Goal: Task Accomplishment & Management: Manage account settings

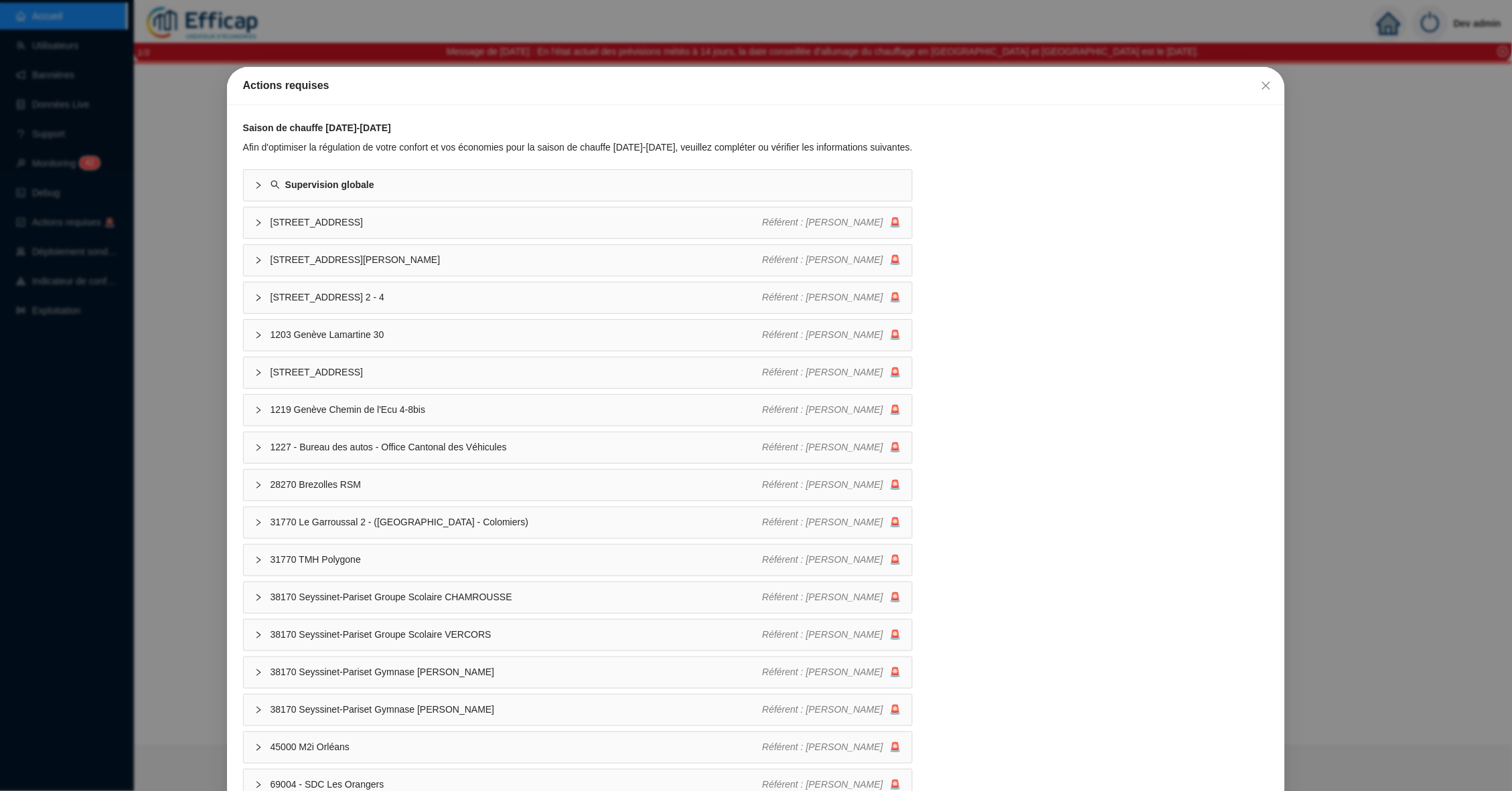
click at [182, 177] on div "Actions requises Saison de chauffe [DATE]-[DATE] Afin d'optimiser la régulation…" at bounding box center [756, 395] width 1512 height 791
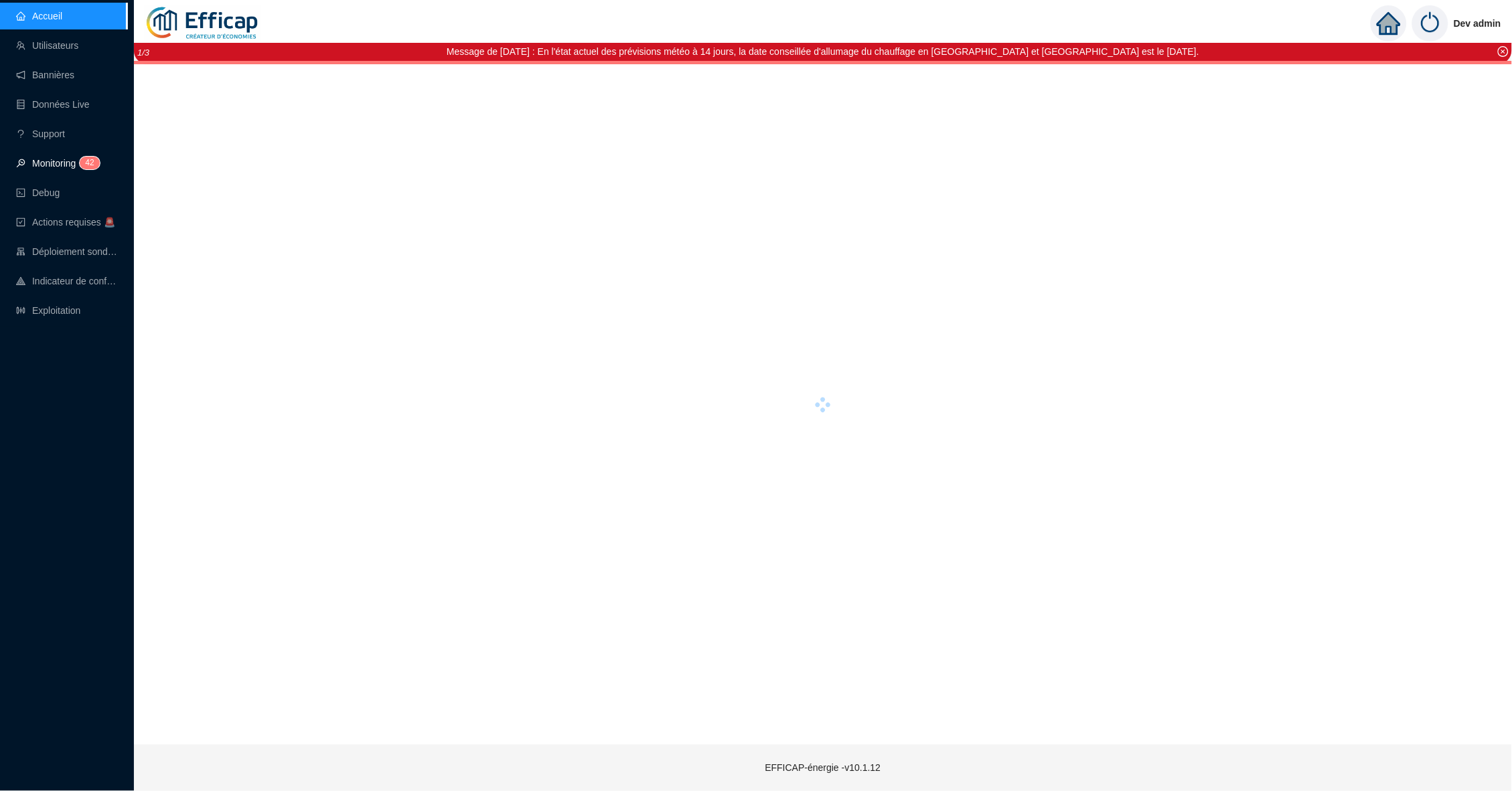
click at [65, 163] on link "Monitoring 4 2" at bounding box center [56, 163] width 80 height 11
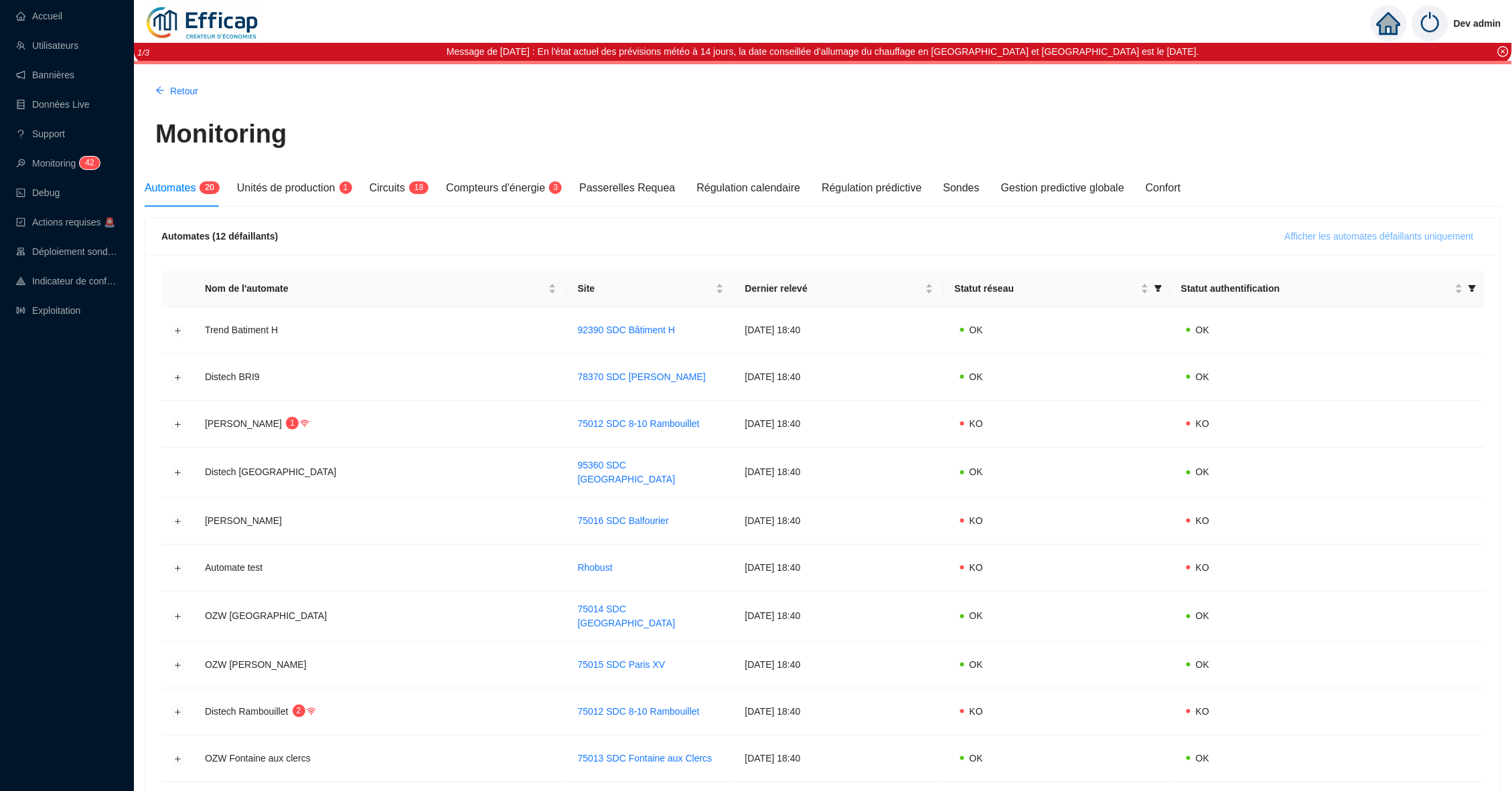
click at [1399, 233] on span "Afficher les automates défaillants uniquement" at bounding box center [1379, 236] width 189 height 14
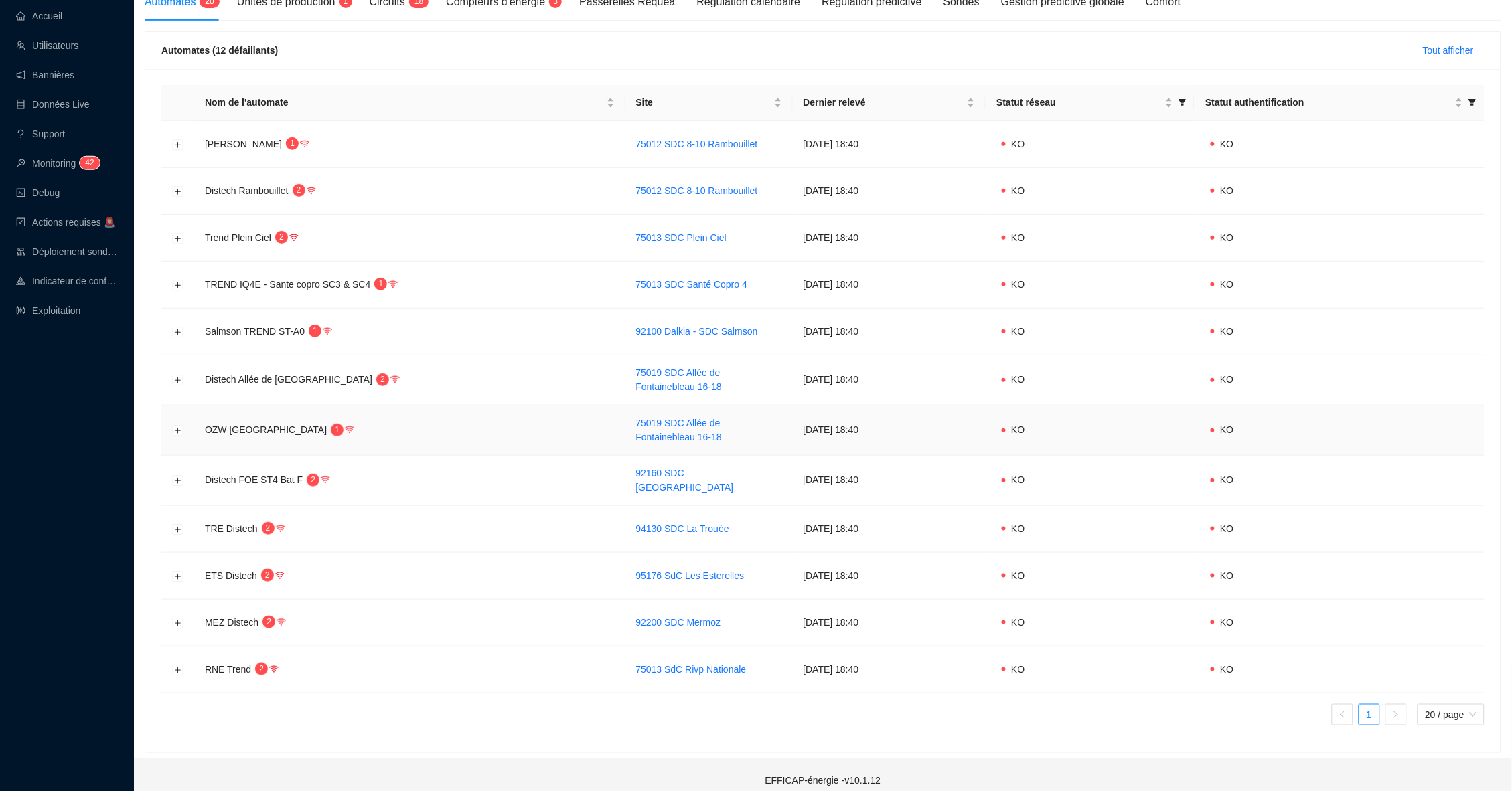
scroll to position [186, 0]
click at [173, 665] on button "Développer la ligne" at bounding box center [178, 670] width 11 height 11
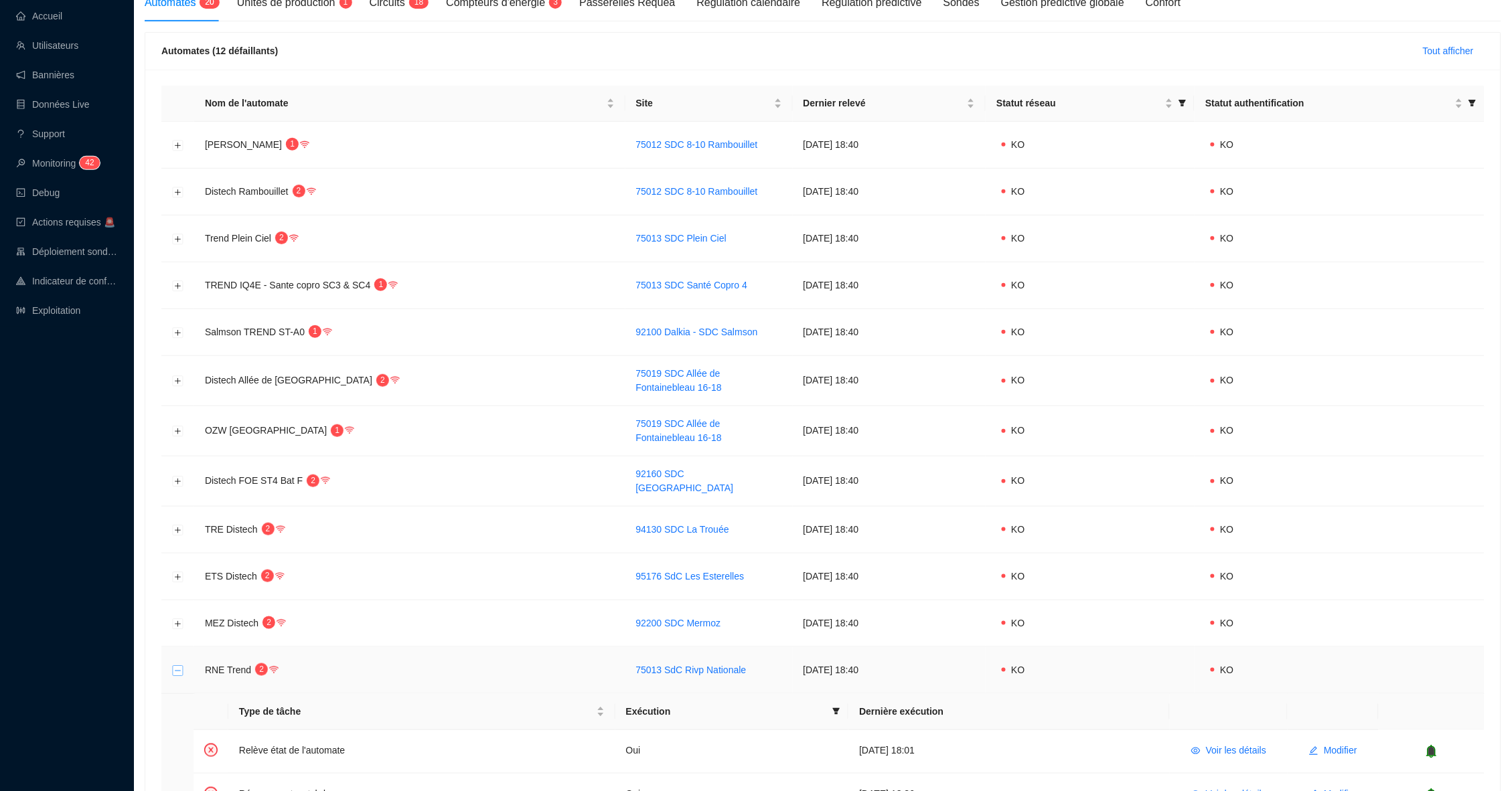
click at [177, 665] on button "Réduire la ligne" at bounding box center [178, 670] width 11 height 11
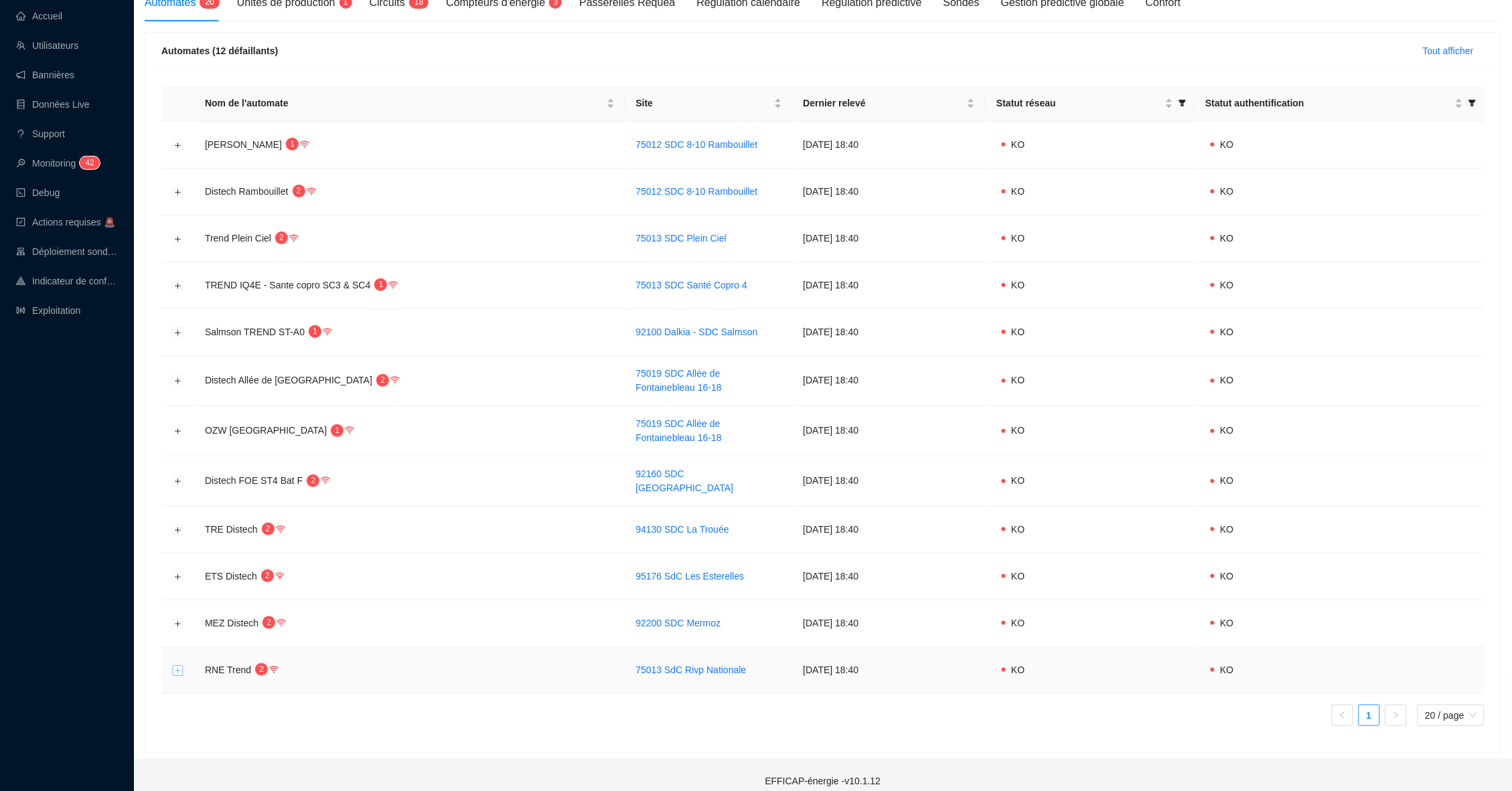
click at [177, 665] on button "Développer la ligne" at bounding box center [178, 670] width 11 height 11
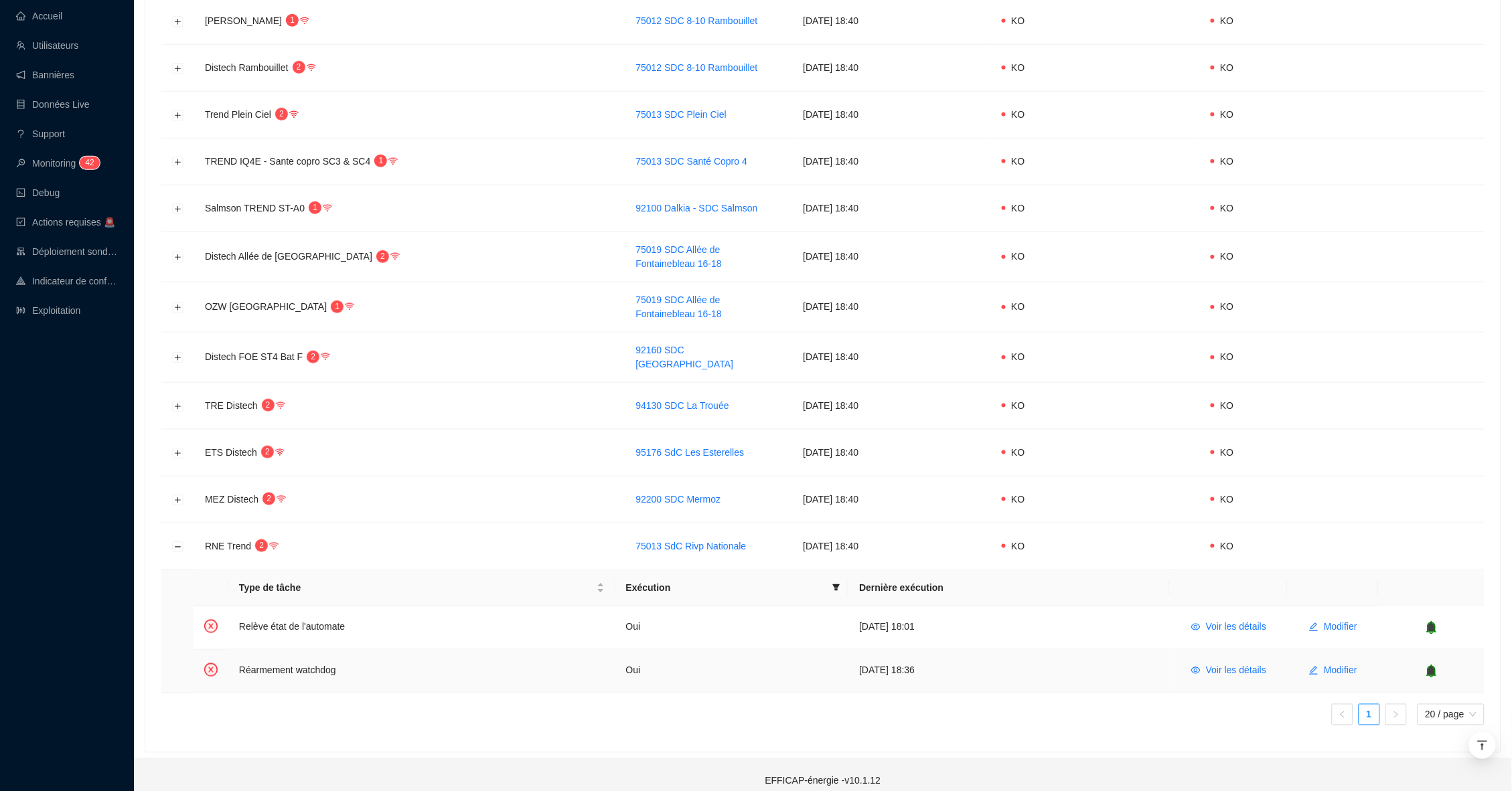
scroll to position [308, 0]
click at [1234, 622] on button "Voir les détails" at bounding box center [1228, 628] width 96 height 22
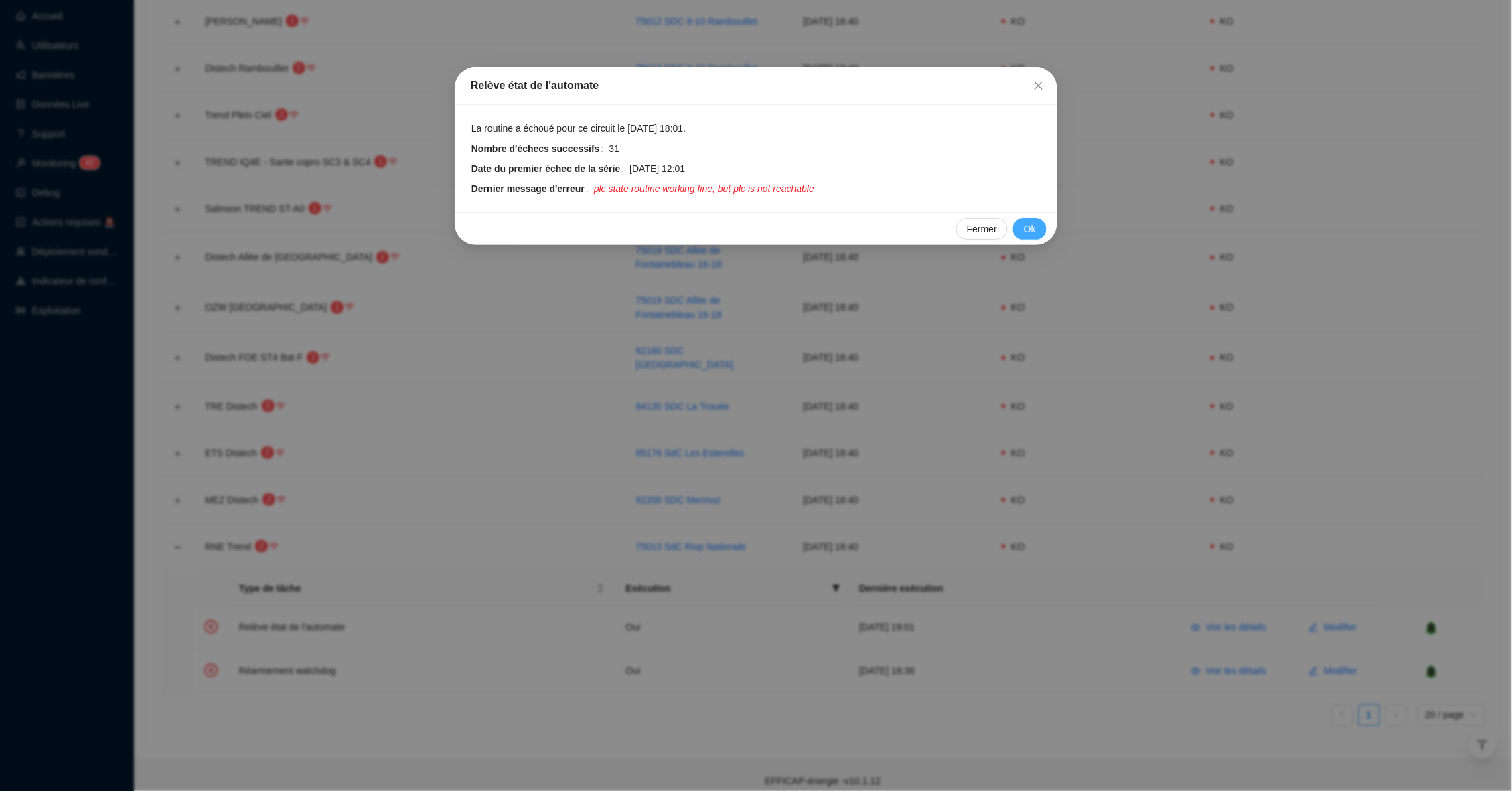
click at [1039, 232] on button "Ok" at bounding box center [1030, 229] width 33 height 22
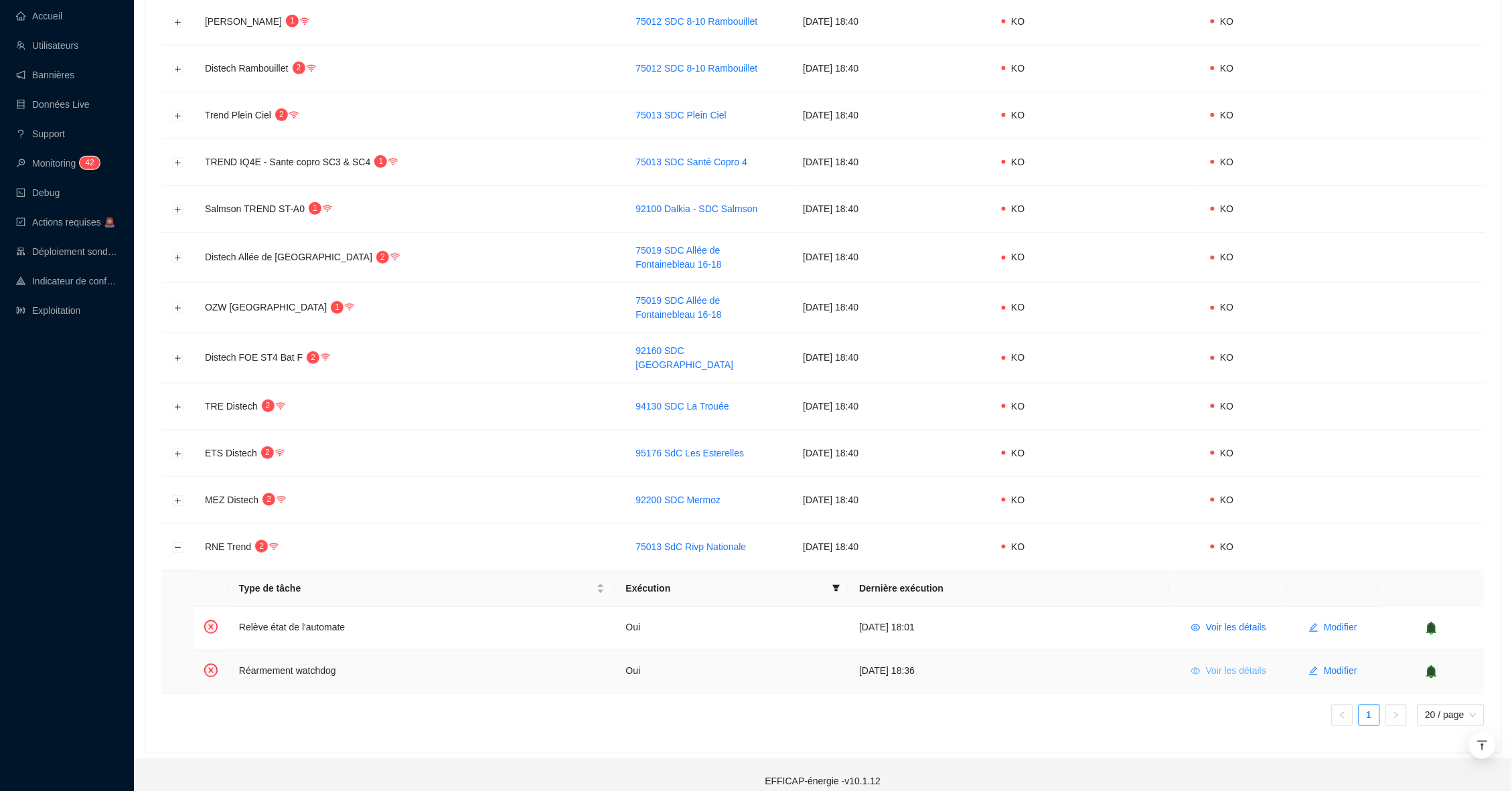
click at [1205, 661] on button "Voir les détails" at bounding box center [1228, 672] width 96 height 22
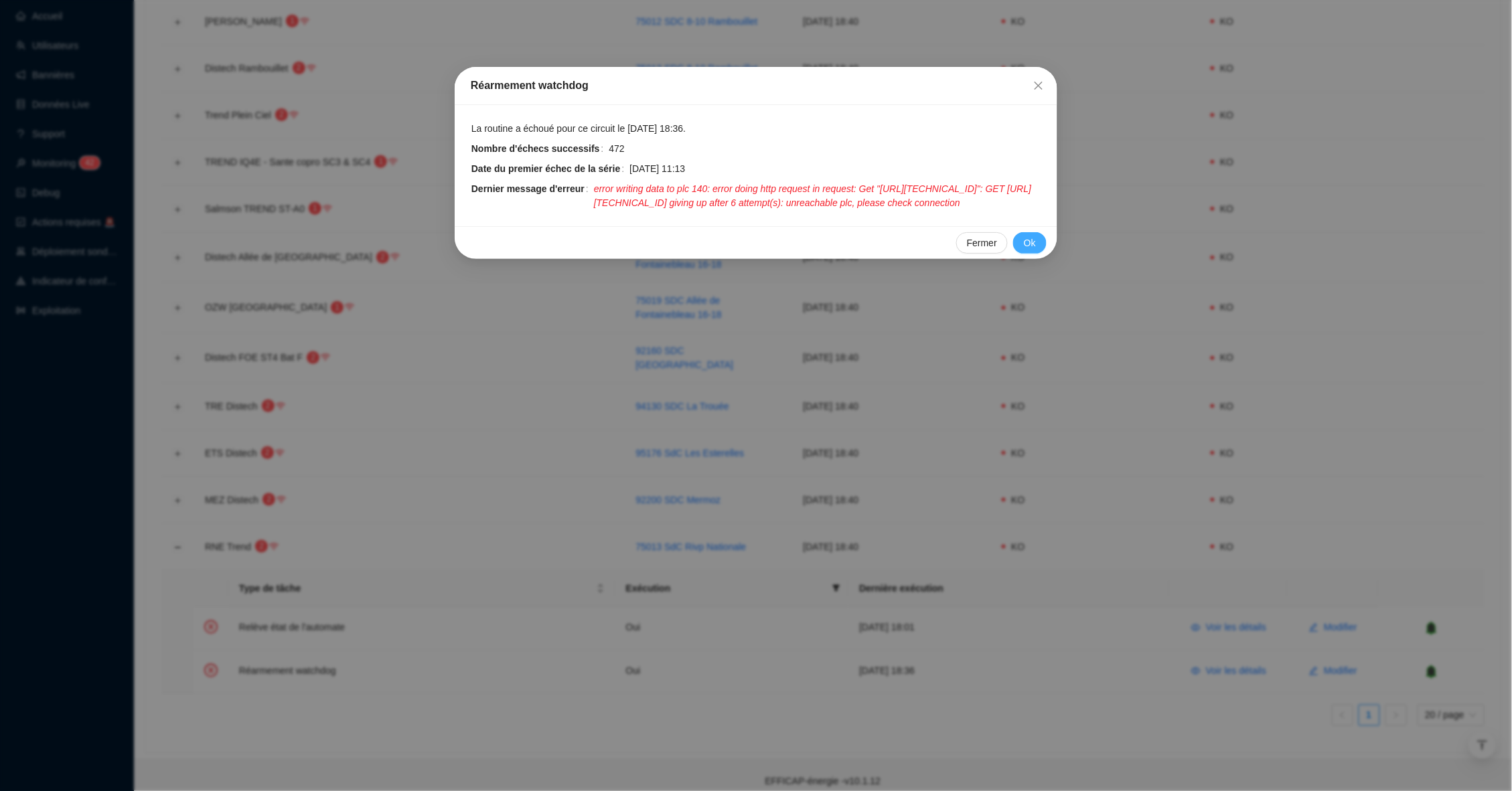
click at [1034, 250] on span "Ok" at bounding box center [1029, 243] width 12 height 14
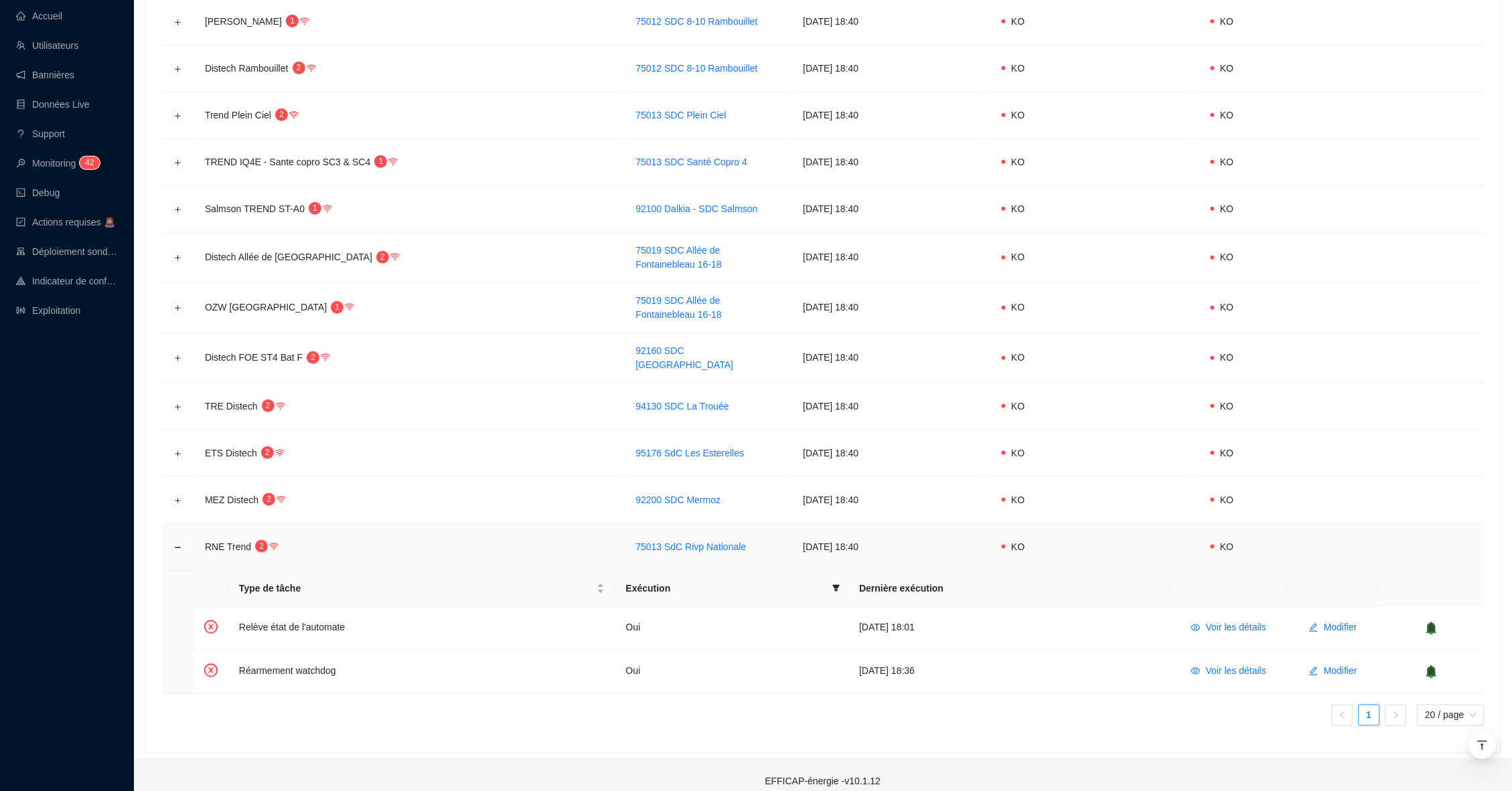
click at [171, 536] on td at bounding box center [177, 547] width 33 height 47
click at [173, 542] on button "Réduire la ligne" at bounding box center [178, 547] width 11 height 11
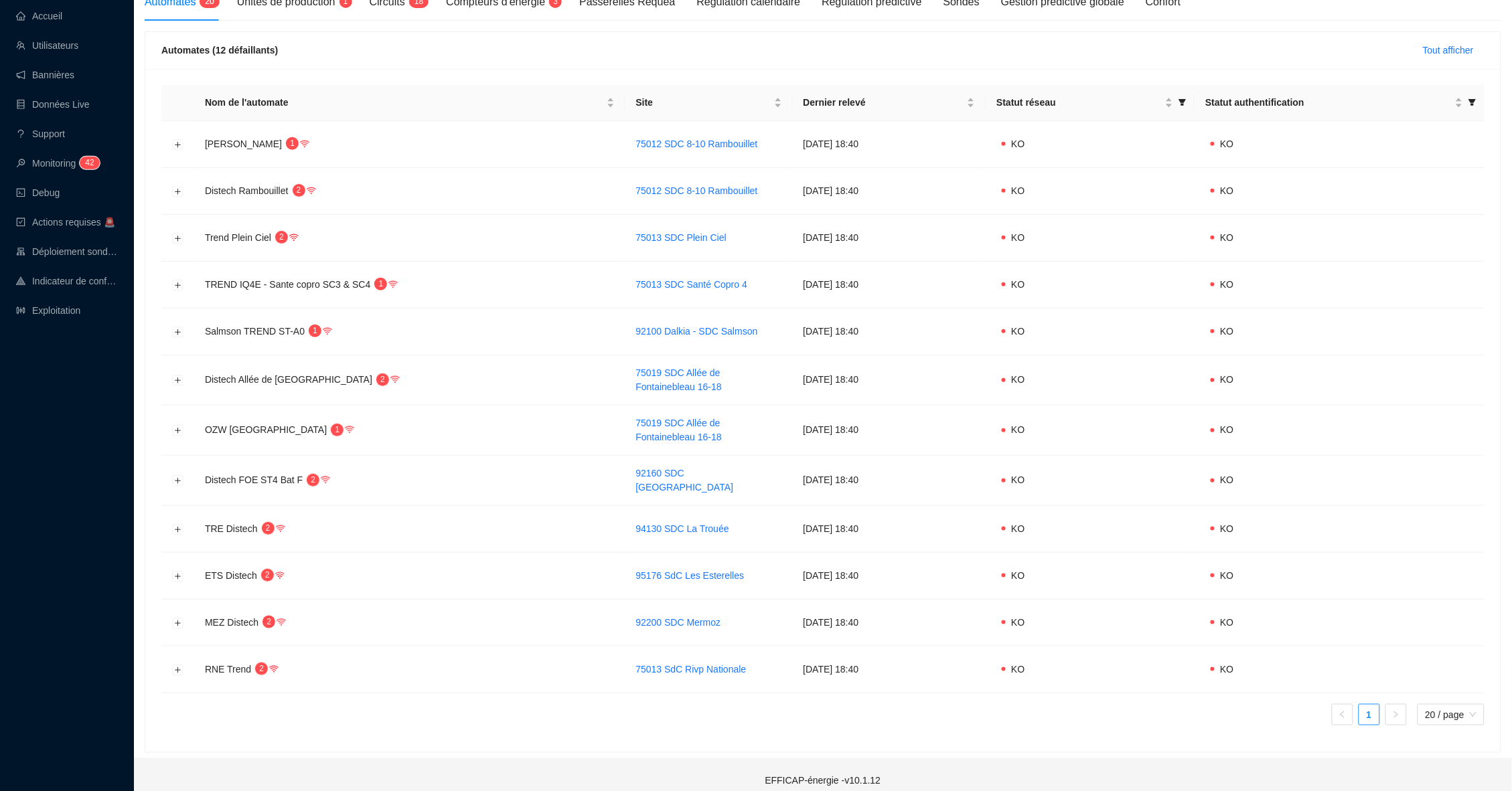
scroll to position [186, 0]
click at [180, 376] on button "Développer la ligne" at bounding box center [178, 381] width 11 height 11
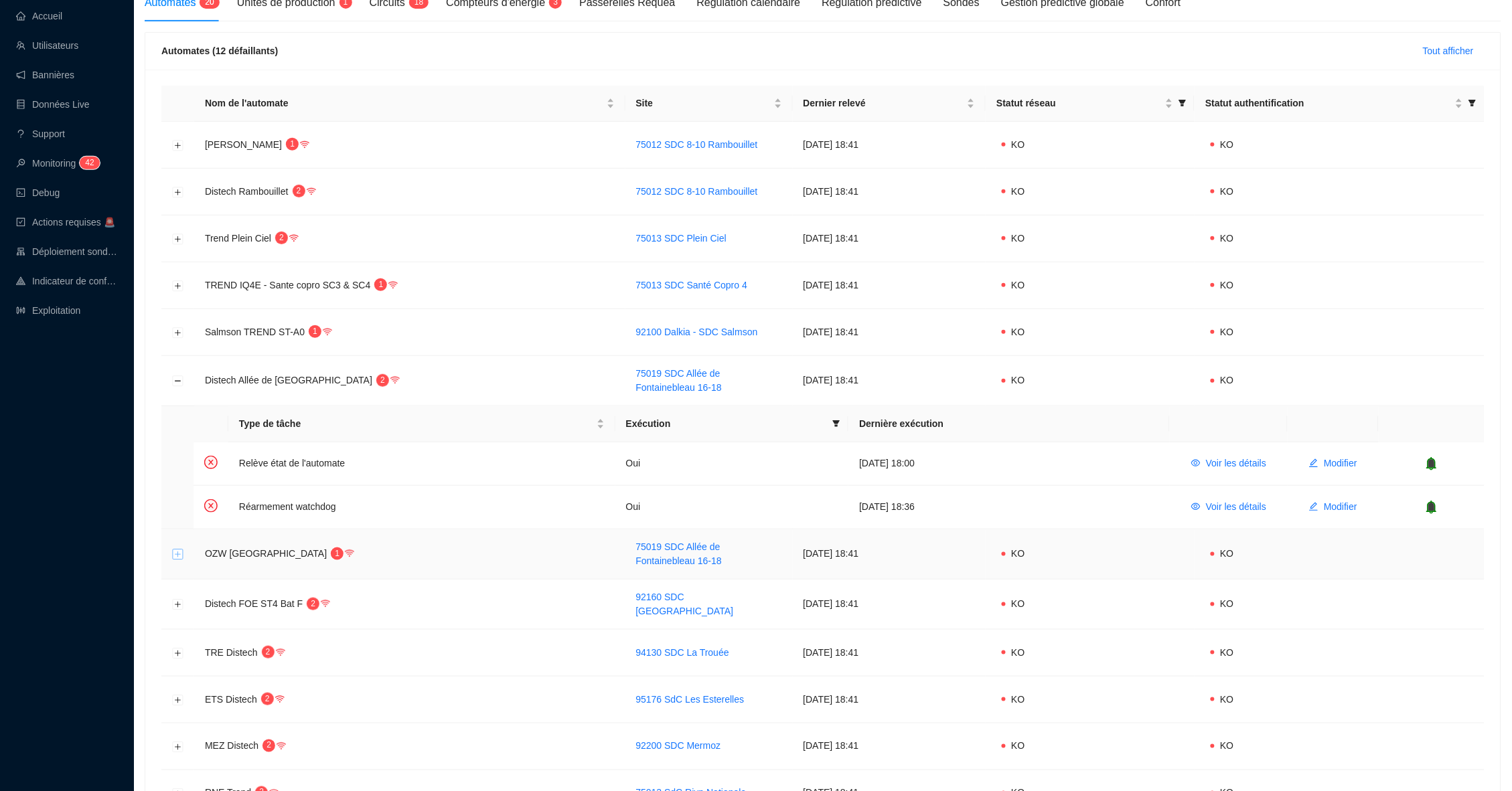
click at [176, 550] on button "Développer la ligne" at bounding box center [178, 555] width 11 height 11
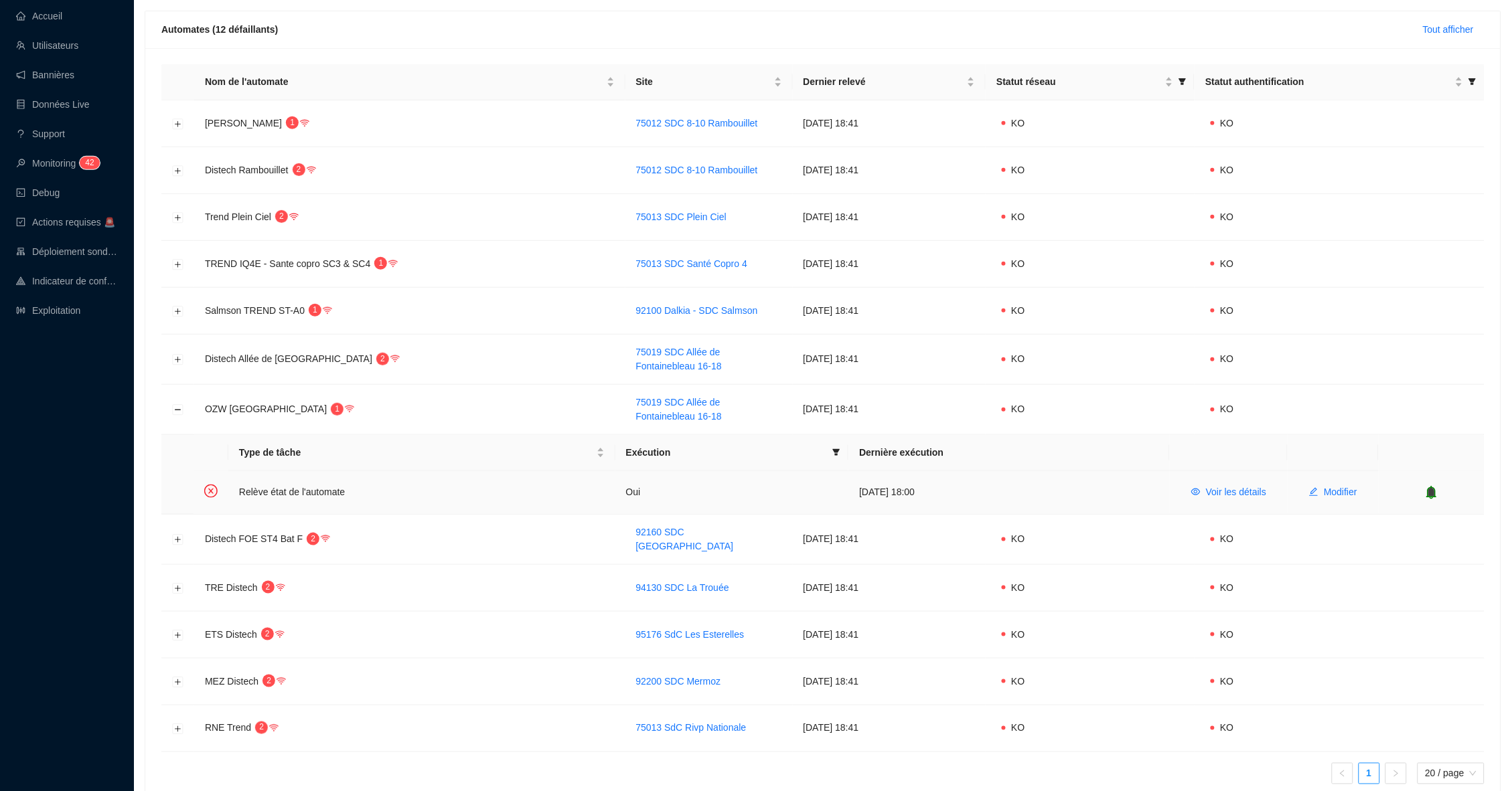
scroll to position [210, 0]
click at [1333, 482] on span "Modifier" at bounding box center [1341, 488] width 33 height 14
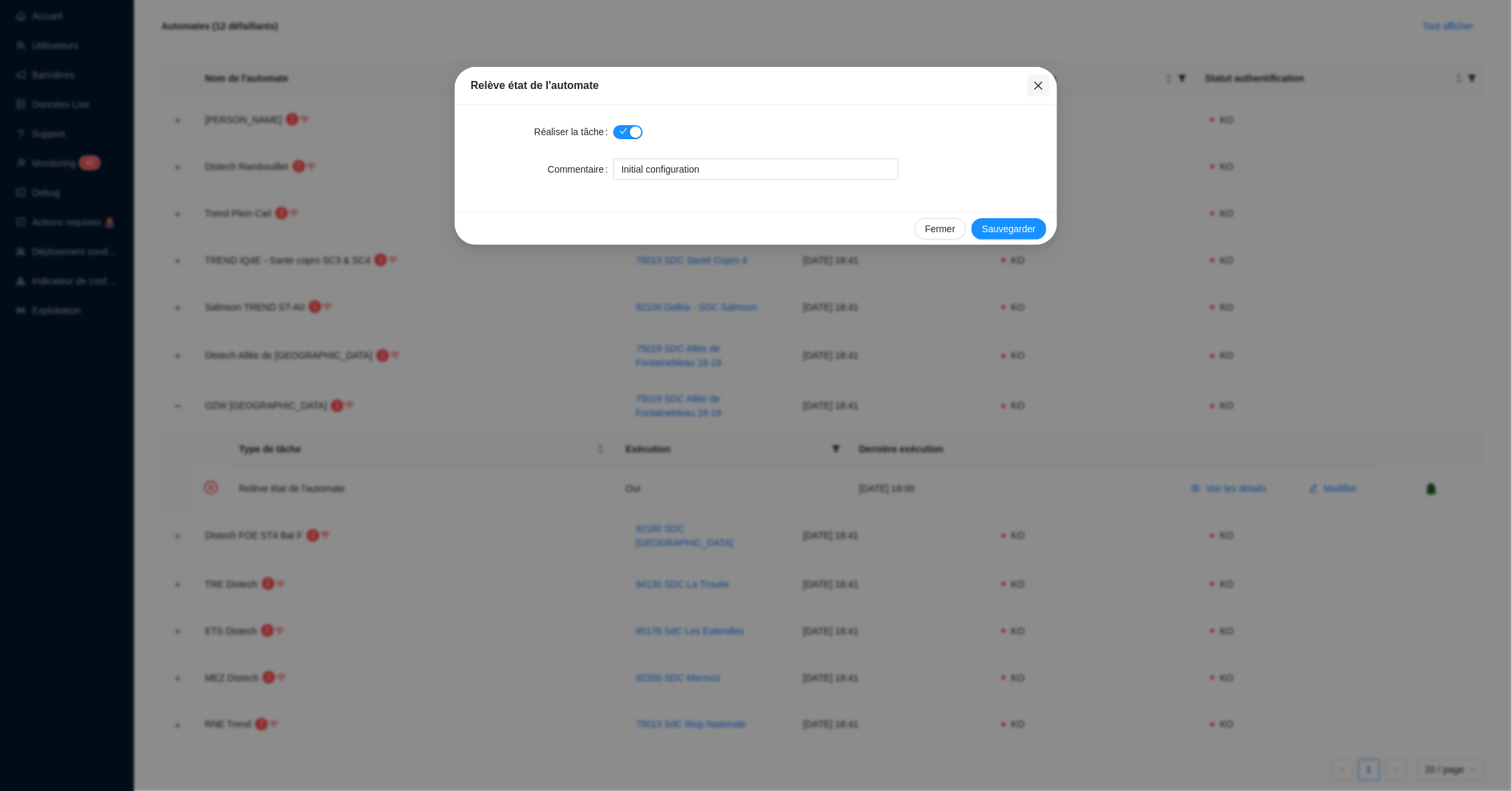
click at [1039, 85] on icon "close" at bounding box center [1038, 85] width 8 height 8
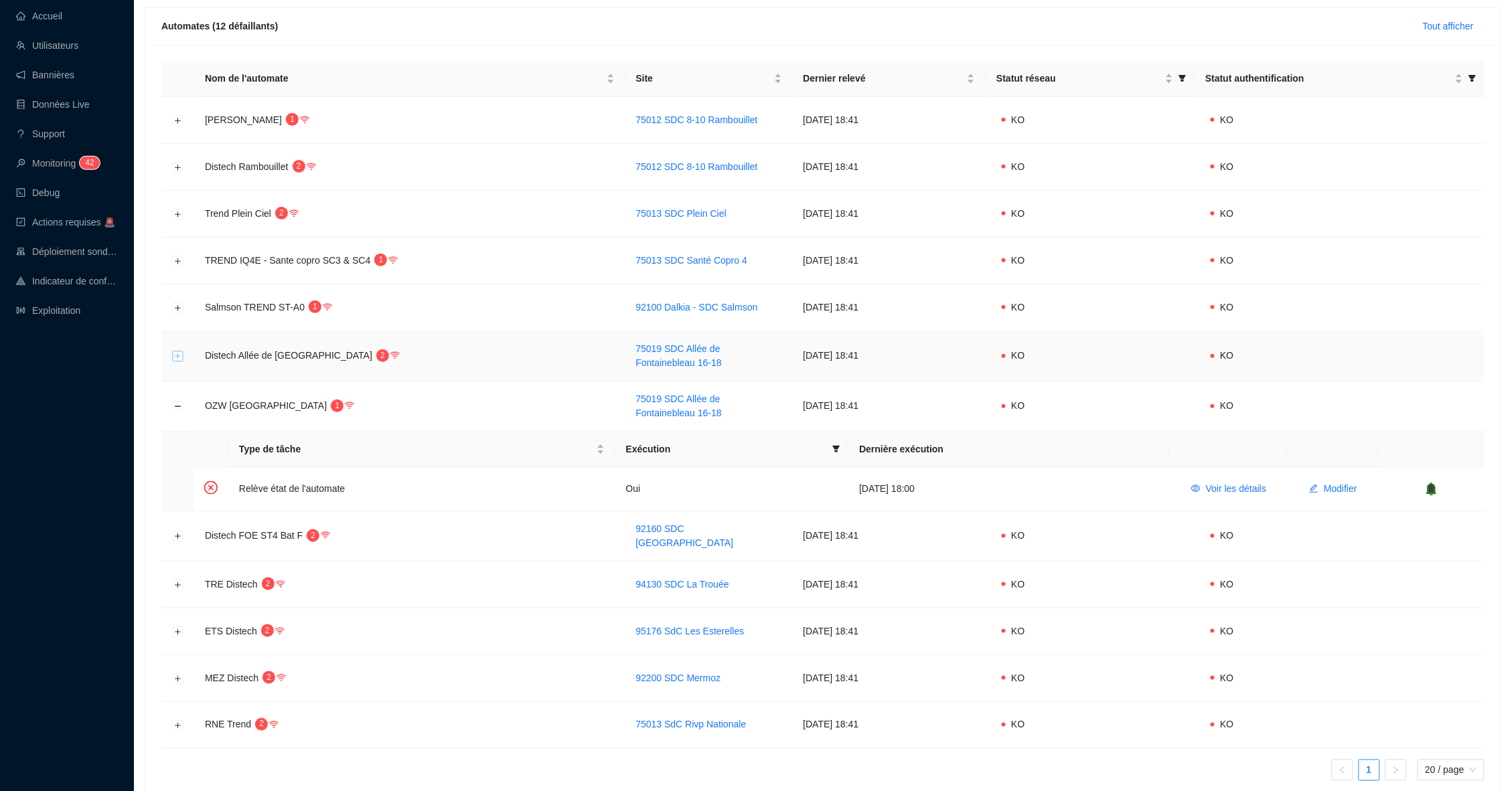
click at [179, 353] on button "Développer la ligne" at bounding box center [178, 356] width 11 height 11
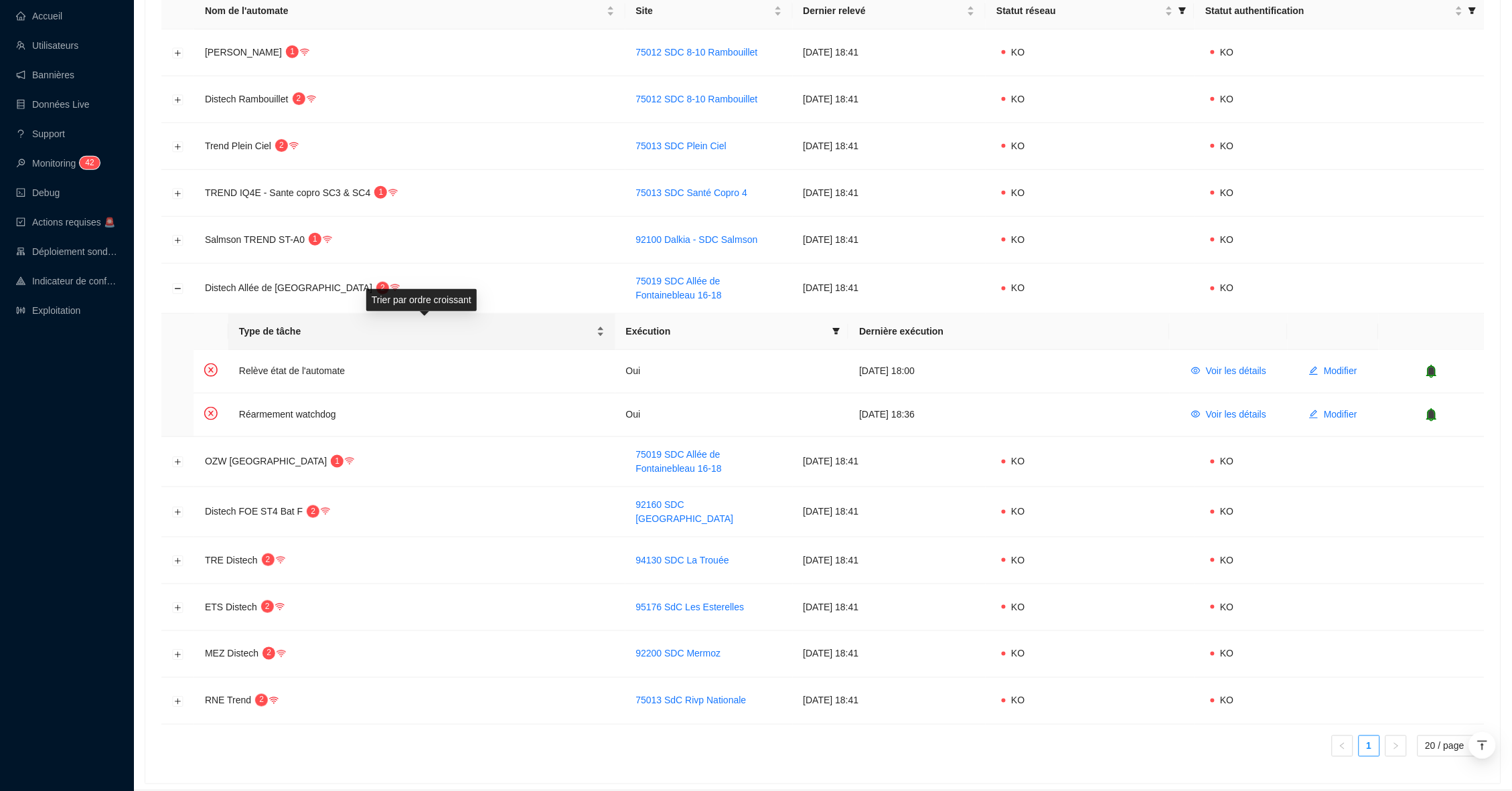
scroll to position [279, 0]
click at [1324, 365] on span "Modifier" at bounding box center [1341, 369] width 33 height 14
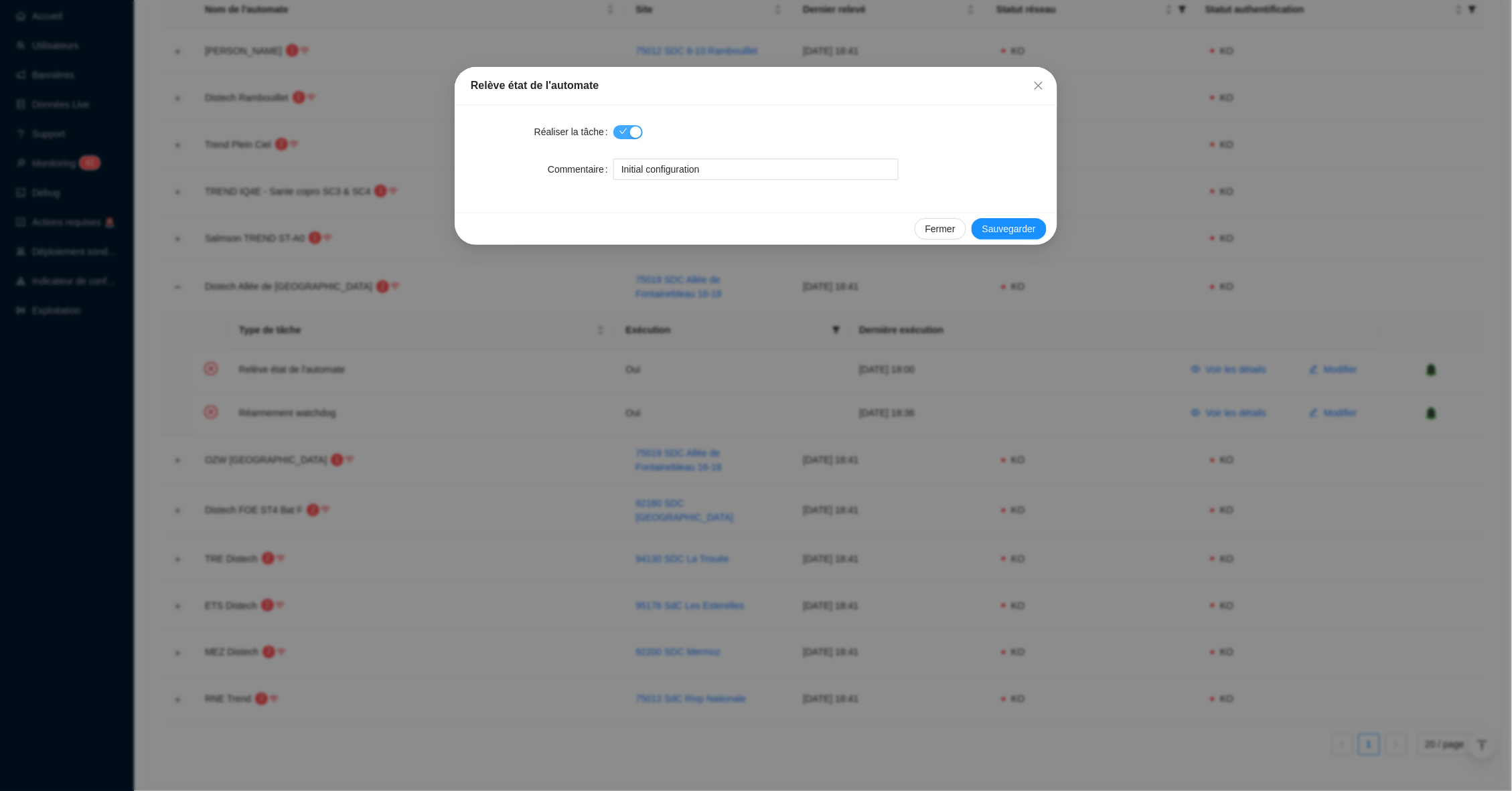
click at [630, 130] on div "button" at bounding box center [636, 132] width 12 height 12
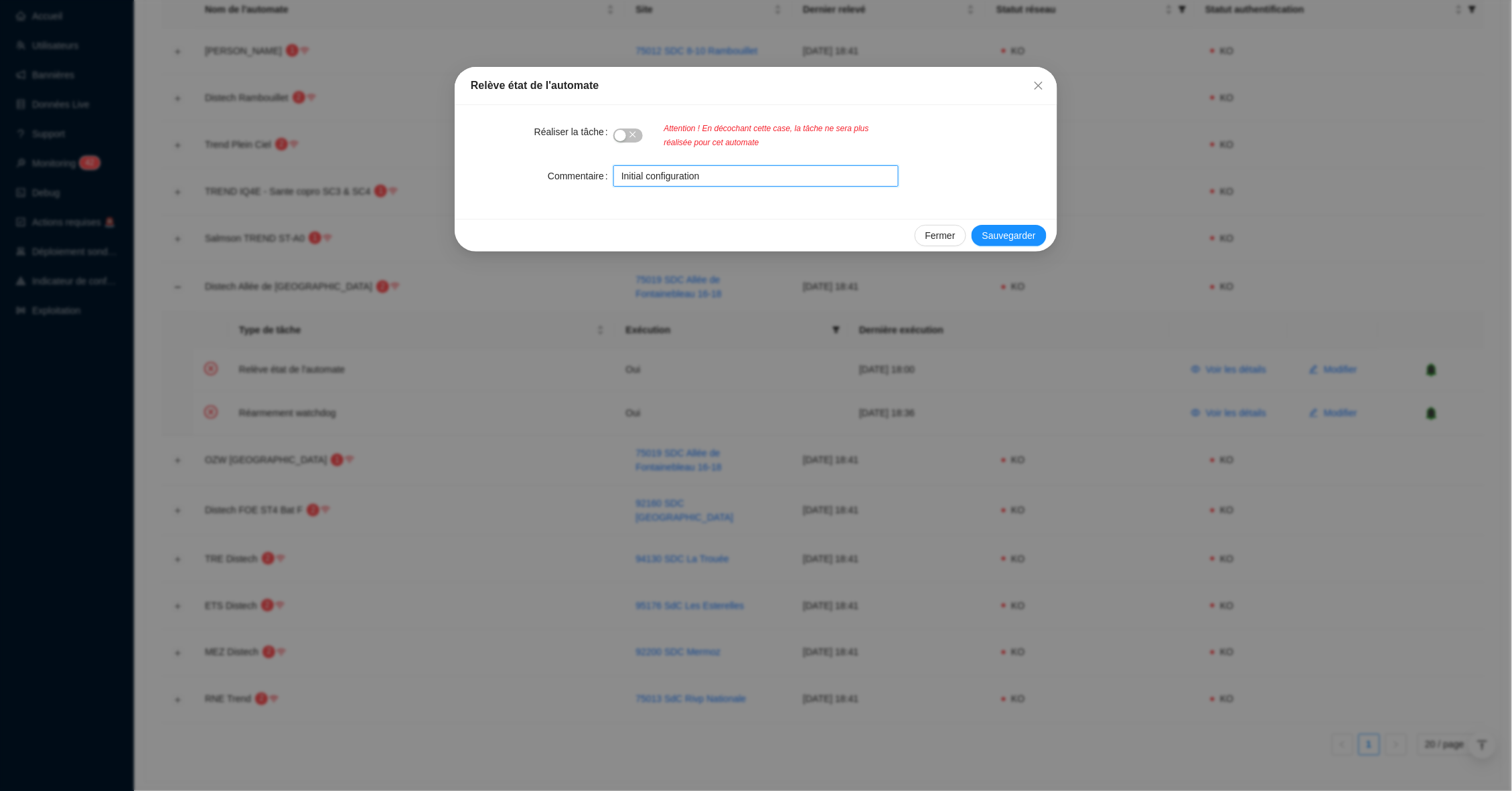
drag, startPoint x: 742, startPoint y: 179, endPoint x: 619, endPoint y: 179, distance: 123.0
click at [619, 179] on input "Initial configuration" at bounding box center [756, 176] width 285 height 22
drag, startPoint x: 810, startPoint y: 176, endPoint x: 614, endPoint y: 176, distance: 196.0
click at [614, 176] on input "Client perdu 2025 - Tâche interrompue" at bounding box center [756, 176] width 285 height 22
type input "Client perdu 2025 - Tâche interrompue"
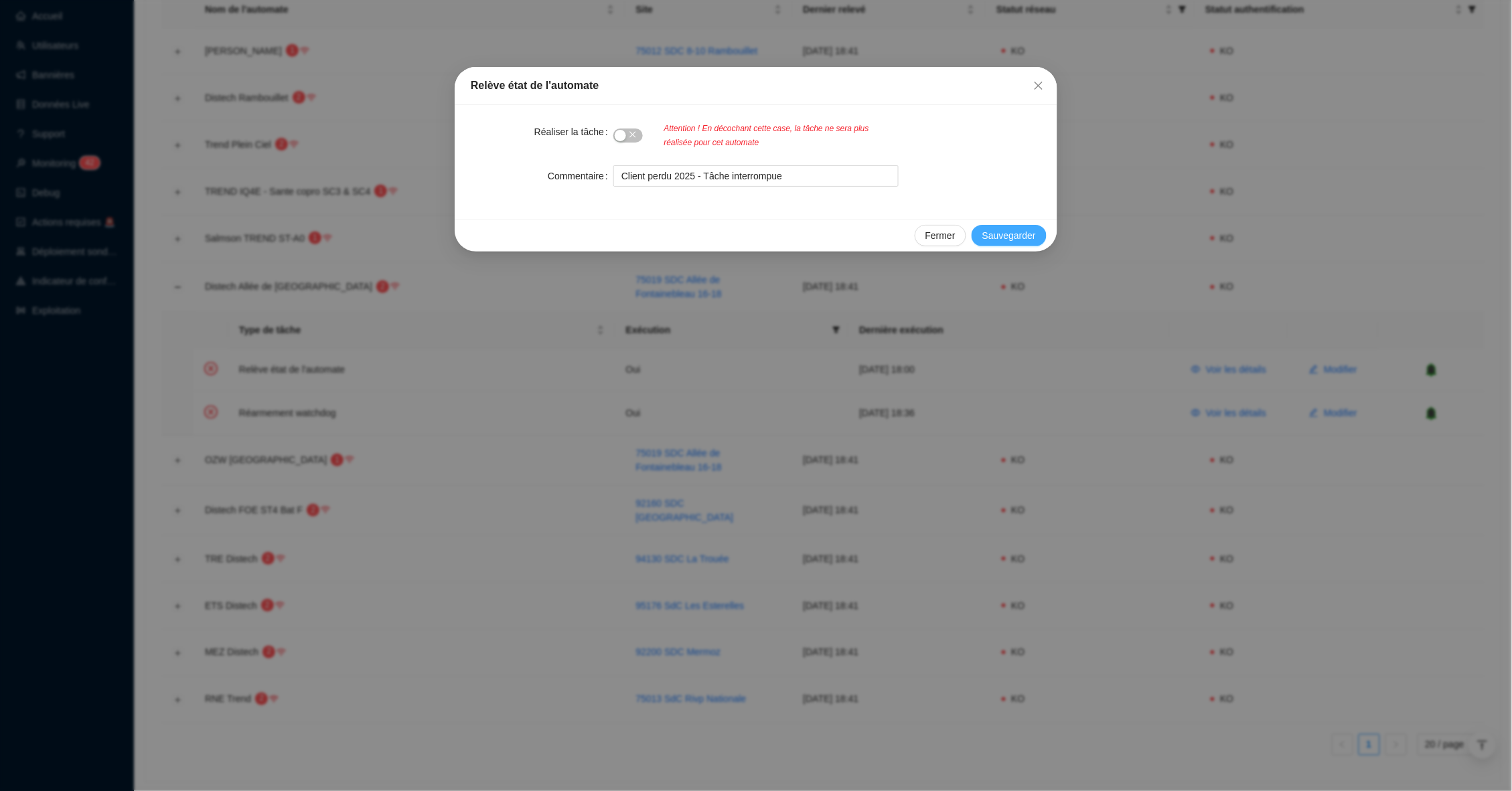
click at [1025, 232] on span "Sauvegarder" at bounding box center [1009, 235] width 53 height 14
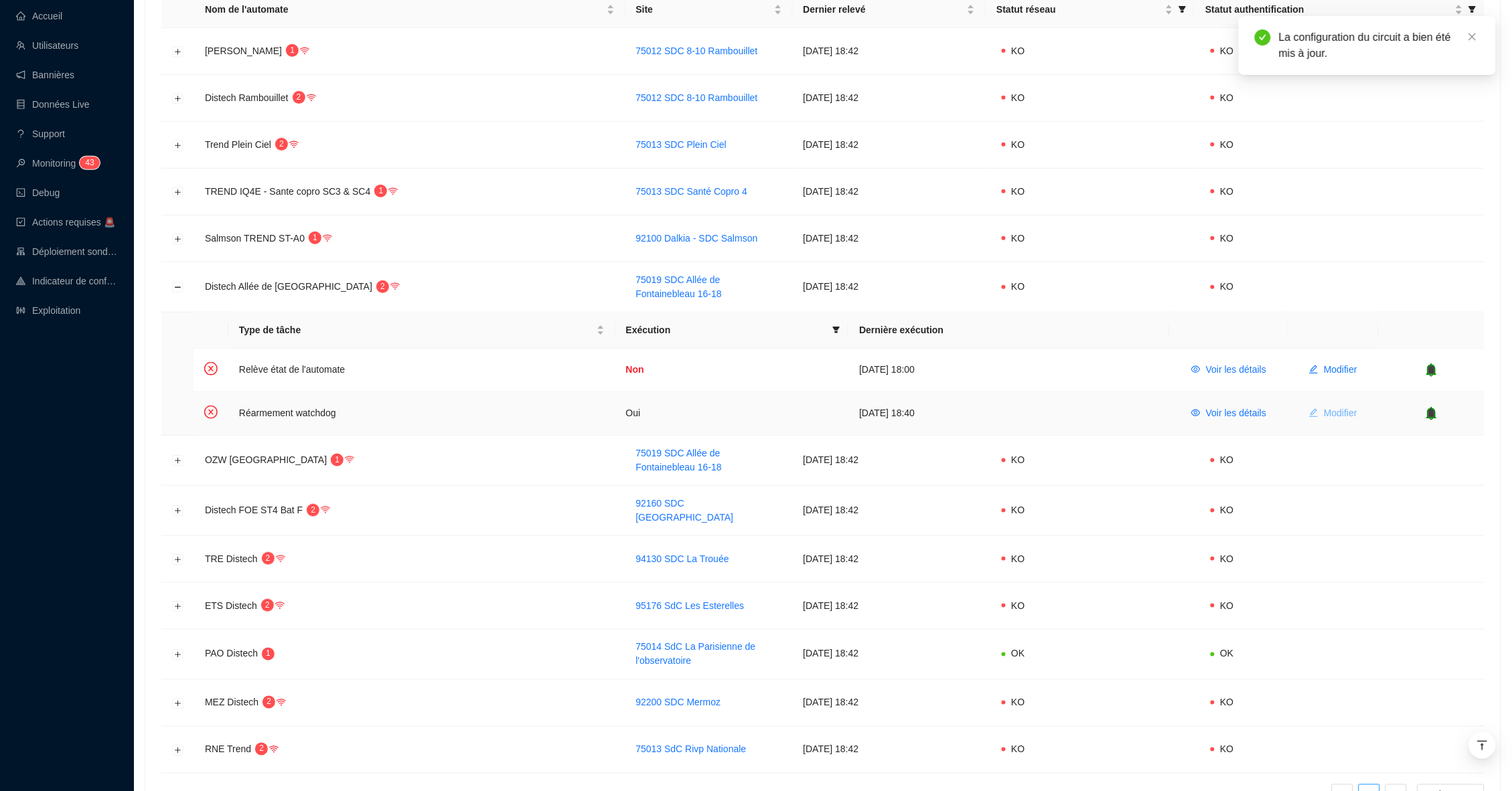
click at [1350, 411] on span "Modifier" at bounding box center [1341, 412] width 33 height 14
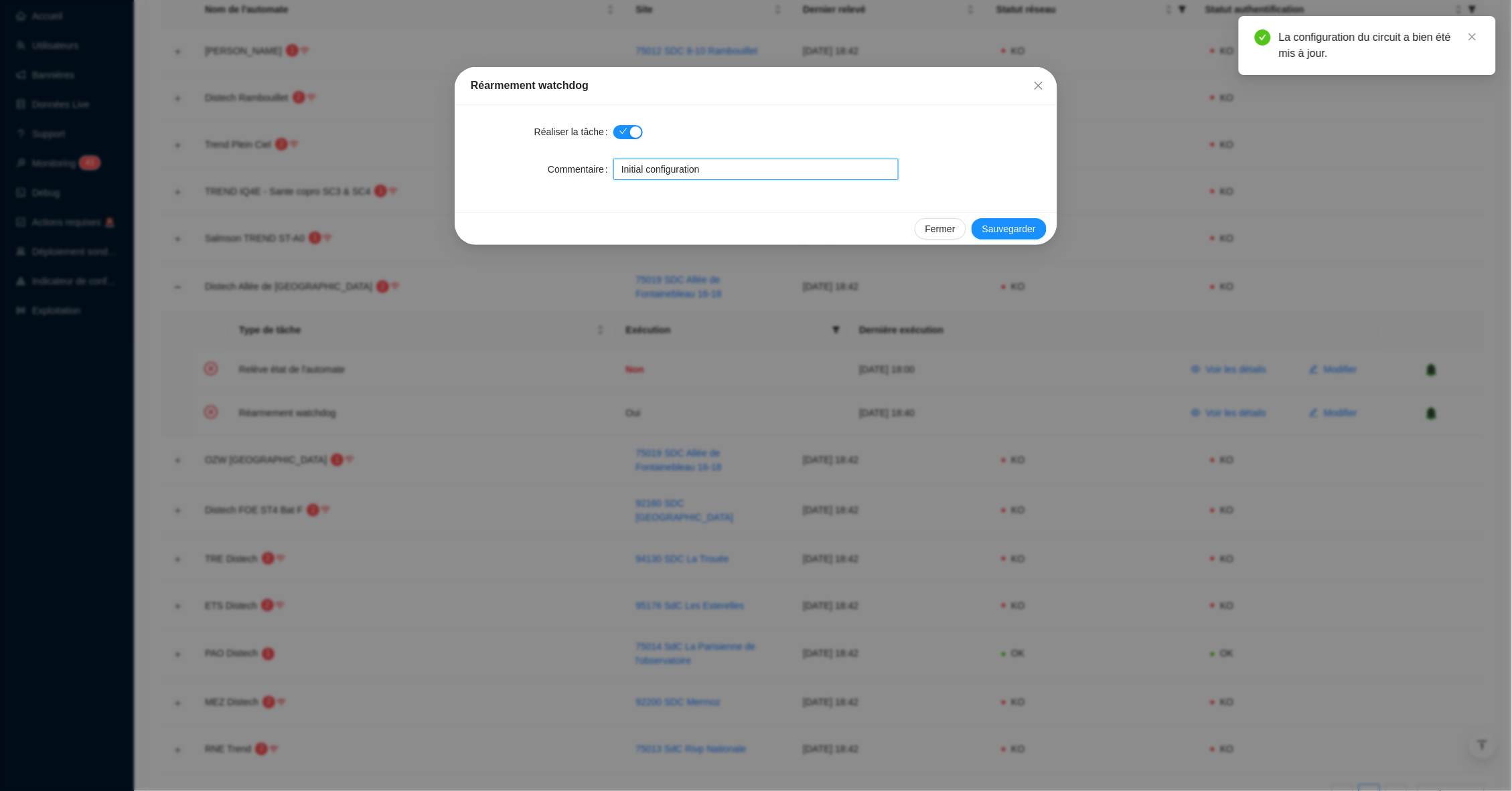
drag, startPoint x: 713, startPoint y: 167, endPoint x: 538, endPoint y: 167, distance: 175.0
click at [538, 167] on div "Commentaire Initial configuration" at bounding box center [755, 170] width 570 height 22
paste input "Client perdu 2025 - Tâche interrompue"
type input "Client perdu 2025 - Tâche interrompue"
click at [632, 129] on div "button" at bounding box center [636, 132] width 12 height 12
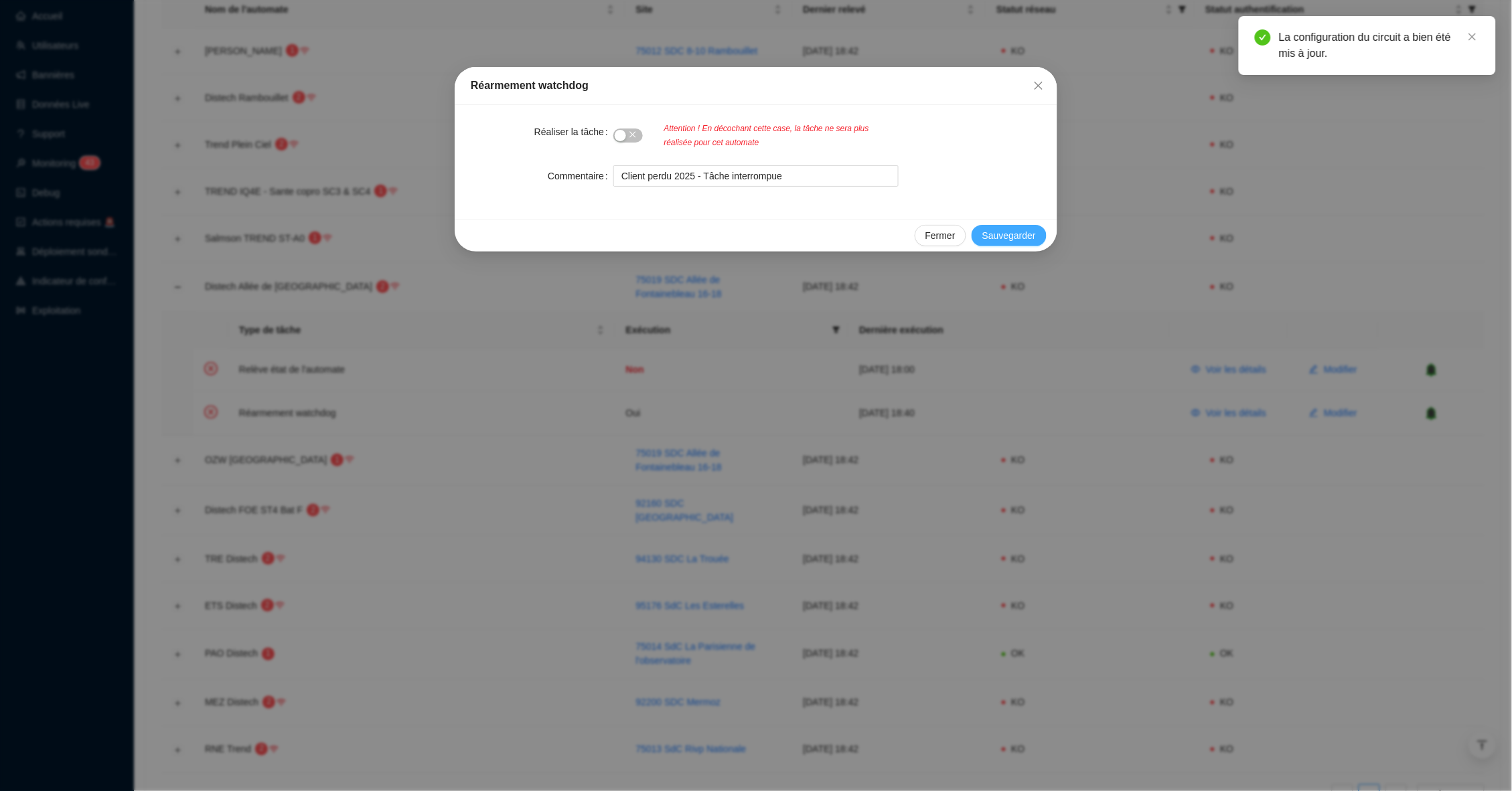
click at [1020, 234] on span "Sauvegarder" at bounding box center [1009, 235] width 53 height 14
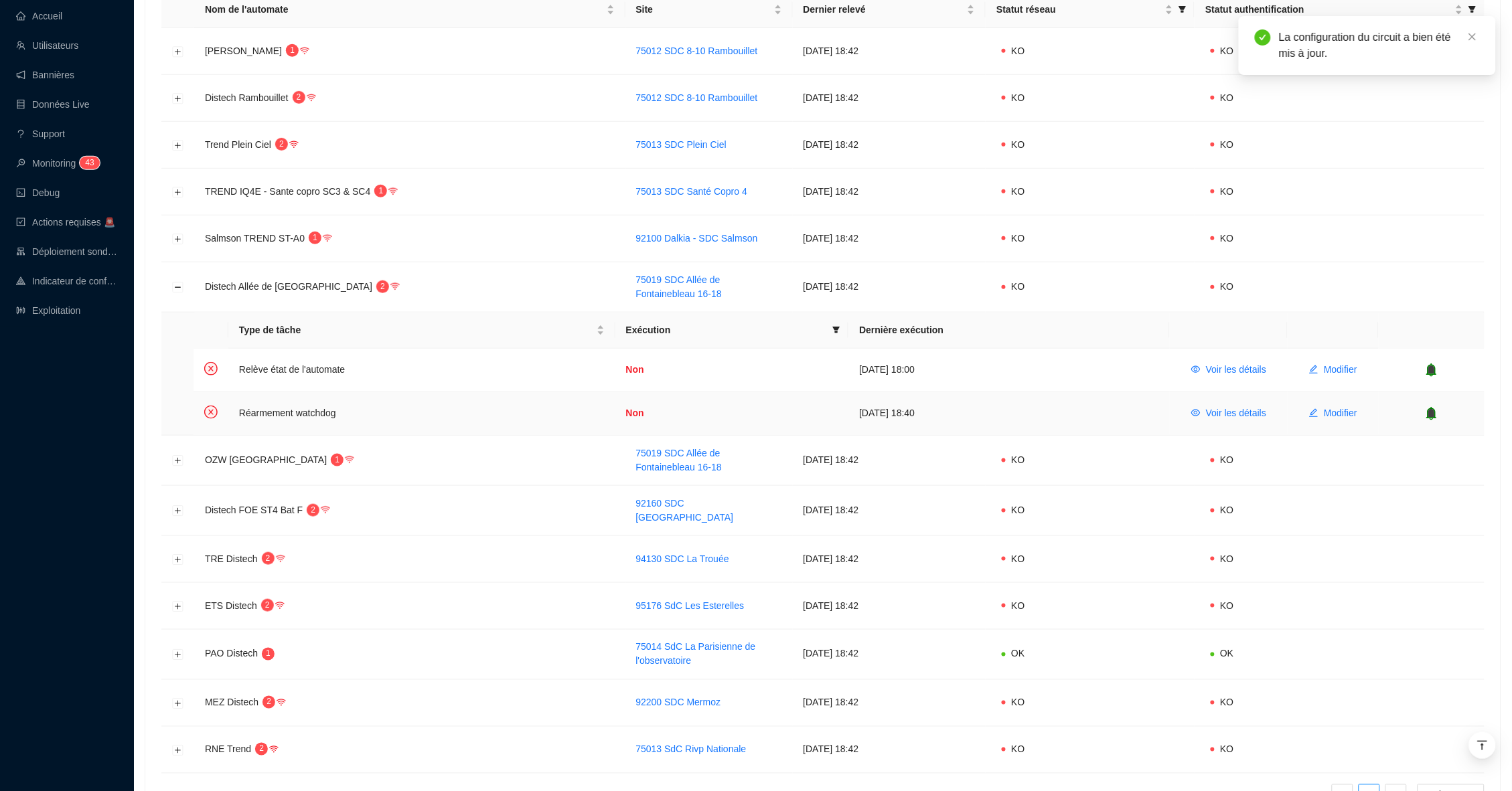
click at [315, 407] on td "Réarmement watchdog" at bounding box center [421, 413] width 387 height 43
click at [1435, 365] on icon "bell" at bounding box center [1432, 369] width 9 height 9
click at [1432, 409] on icon "bell" at bounding box center [1432, 412] width 9 height 9
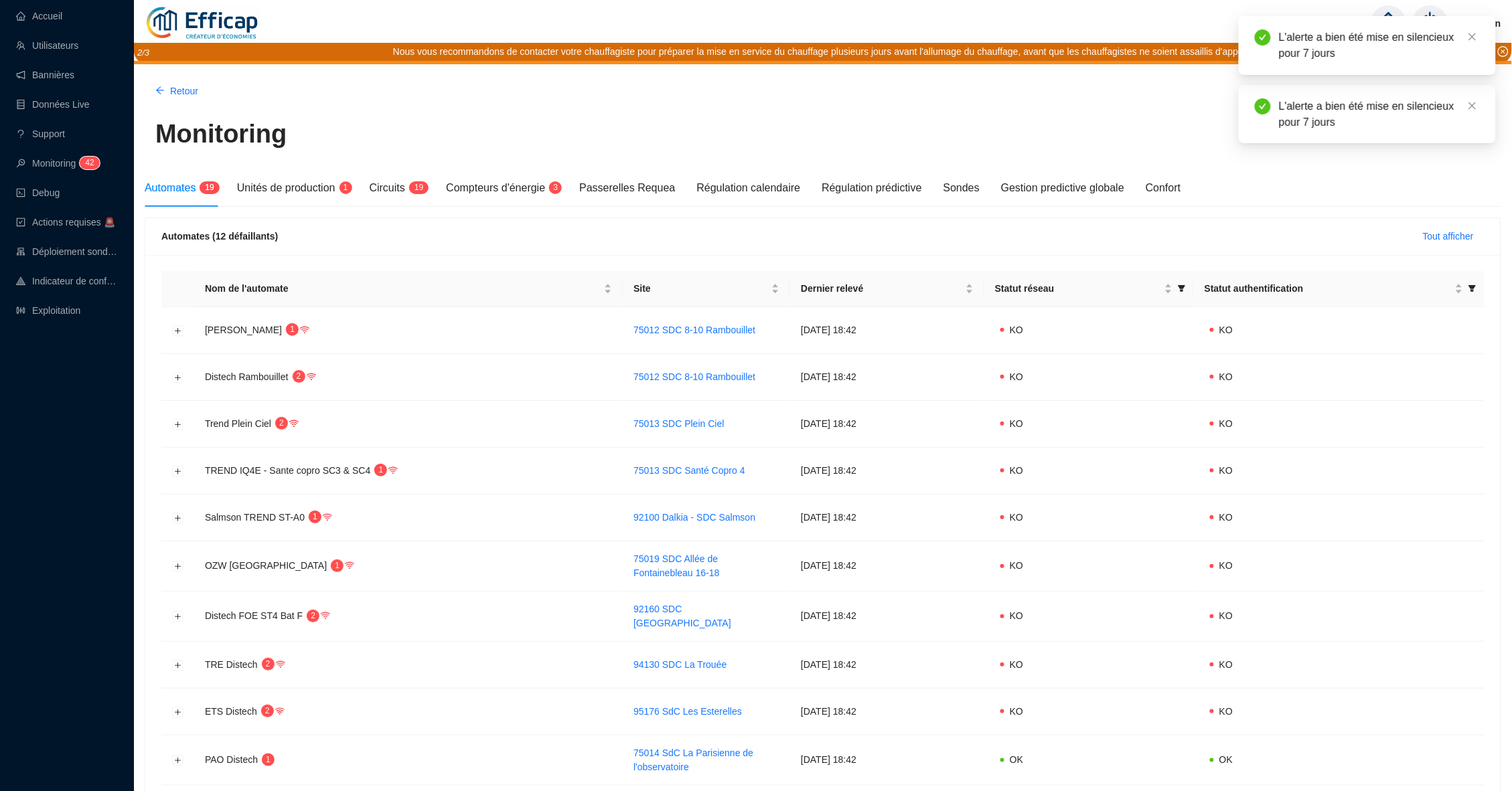
scroll to position [0, 0]
click at [1448, 233] on span "Tout afficher" at bounding box center [1448, 236] width 51 height 14
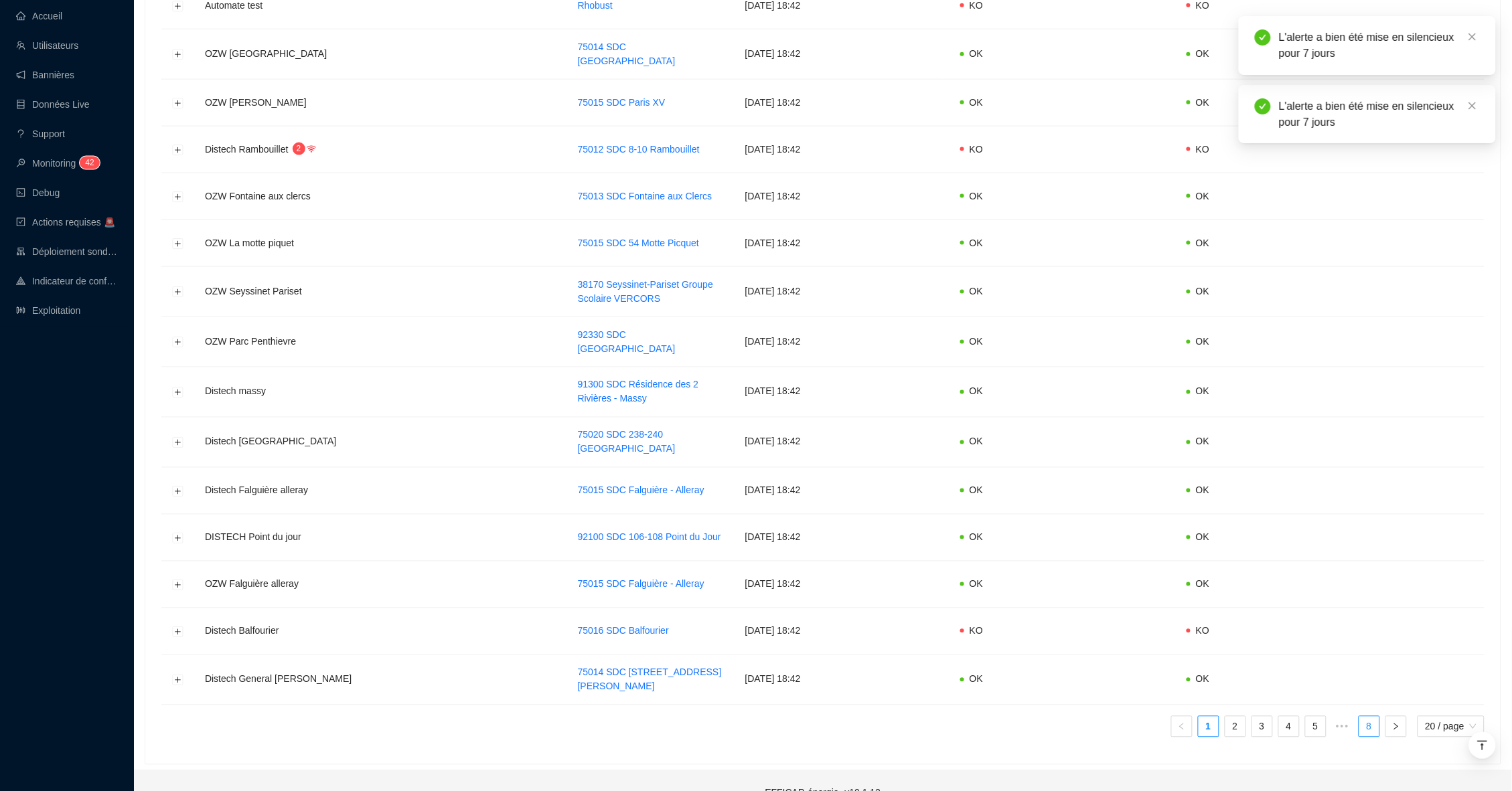
scroll to position [561, 0]
click at [1431, 718] on span "20 / page" at bounding box center [1451, 728] width 51 height 20
click at [1430, 790] on div "100 / page" at bounding box center [1453, 797] width 49 height 14
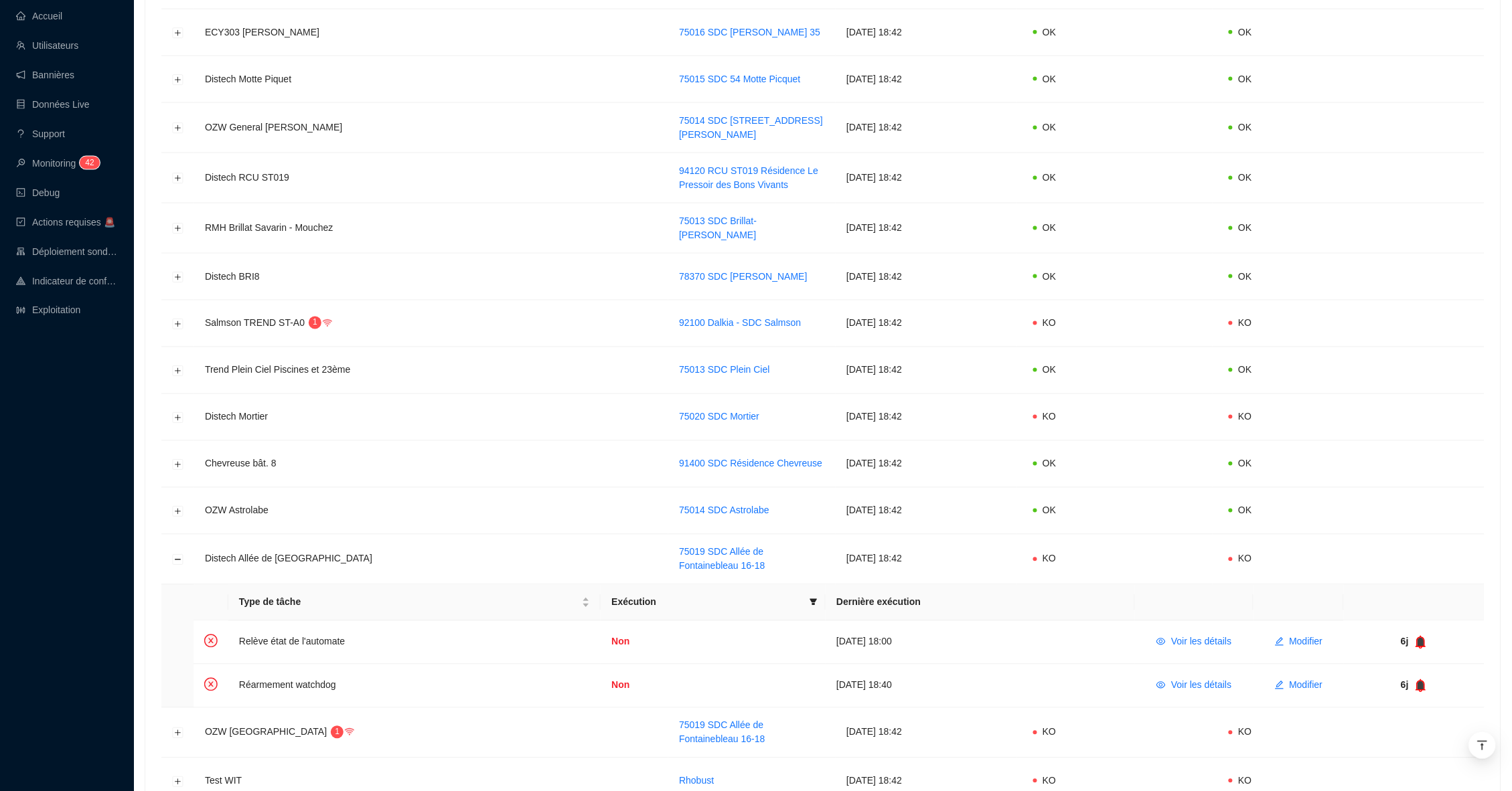
scroll to position [2571, 0]
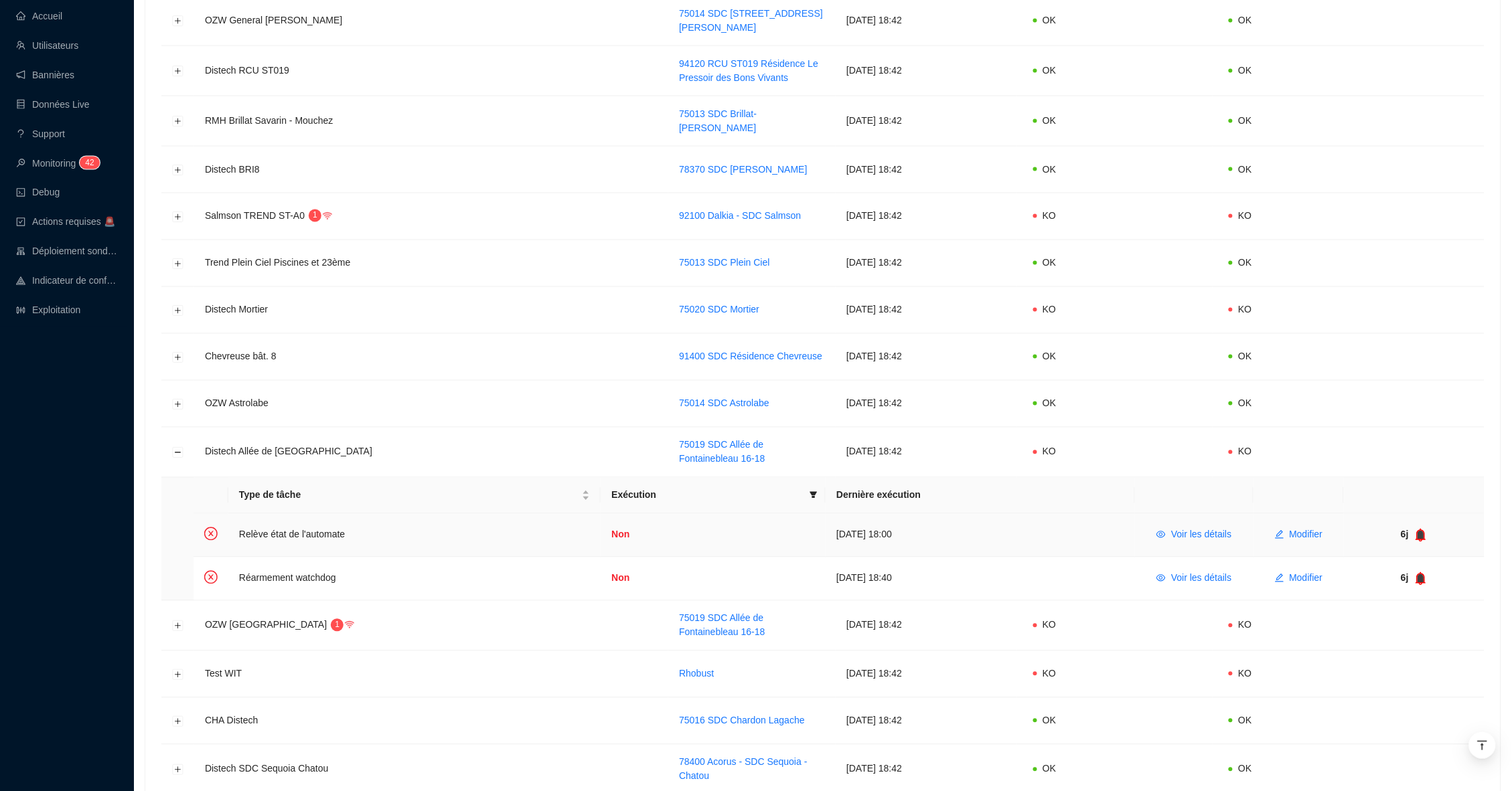
click at [1425, 530] on icon "bell" at bounding box center [1421, 535] width 9 height 9
click at [1422, 574] on icon "bell" at bounding box center [1421, 578] width 9 height 9
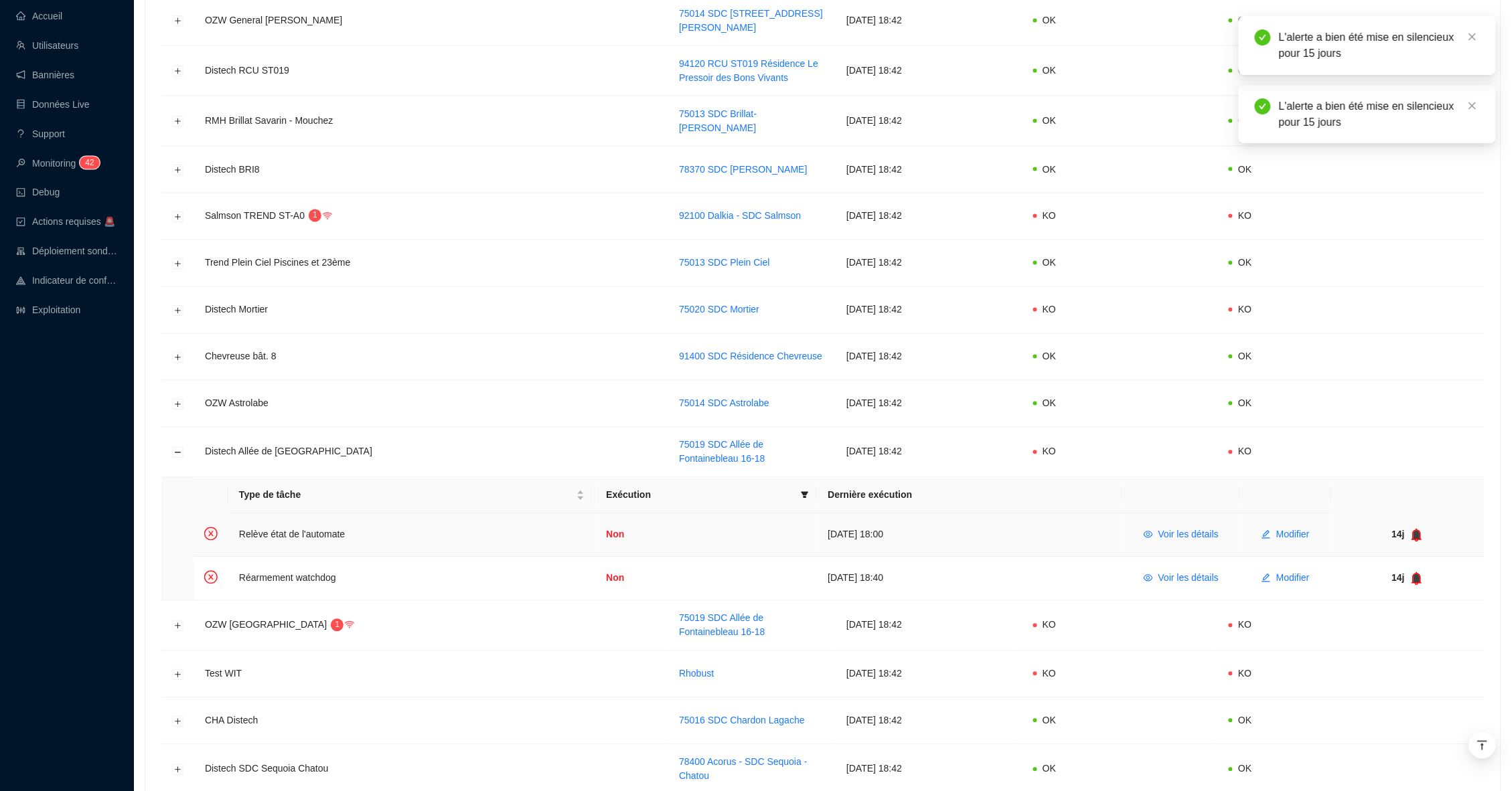
click at [1417, 530] on icon "bell" at bounding box center [1417, 535] width 9 height 9
click at [1417, 574] on icon "bell" at bounding box center [1417, 578] width 9 height 9
click at [1419, 530] on icon "bell" at bounding box center [1417, 535] width 9 height 9
click at [1419, 572] on icon "bell" at bounding box center [1417, 579] width 10 height 14
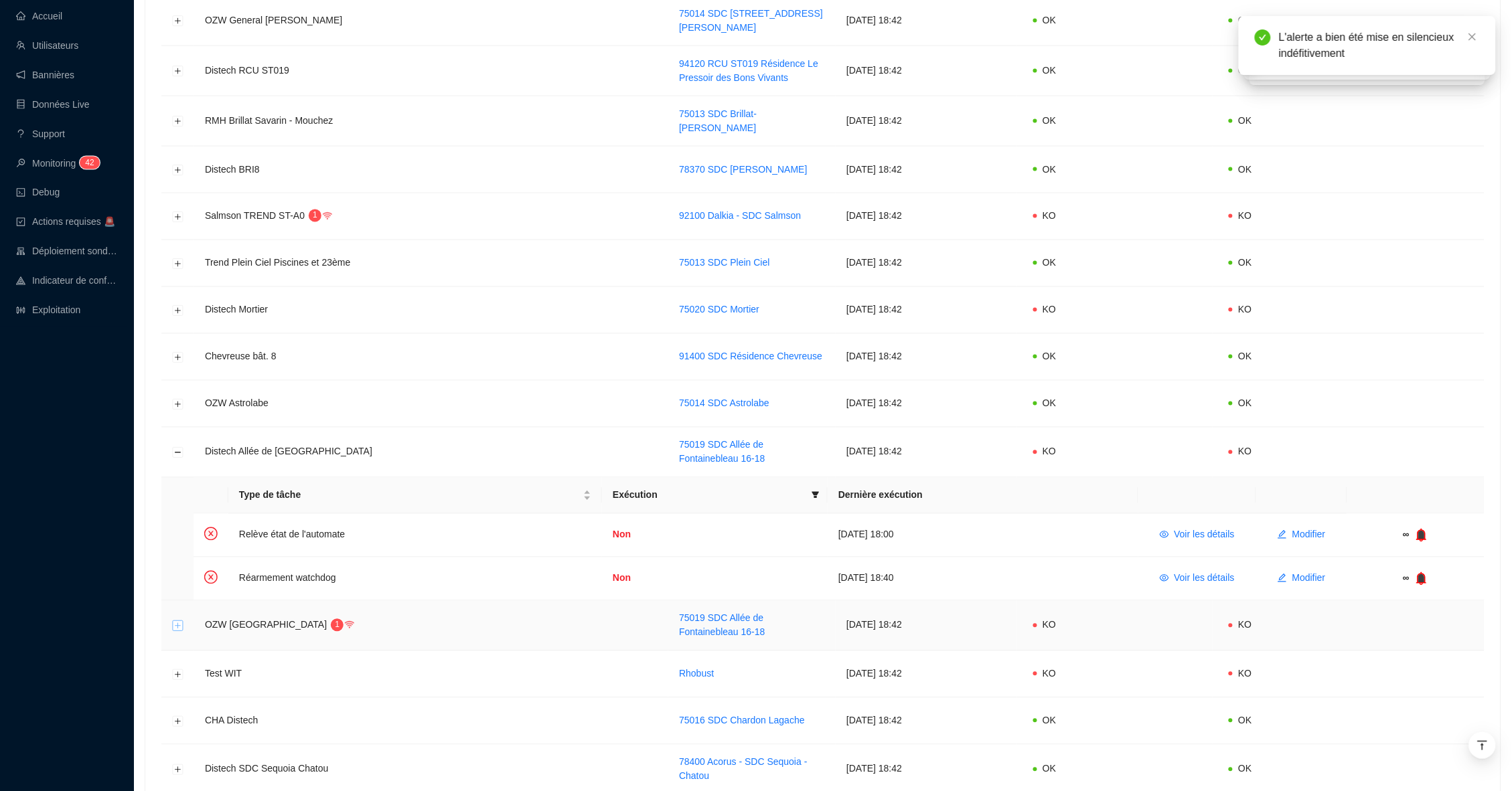
click at [179, 621] on button "Développer la ligne" at bounding box center [178, 626] width 11 height 11
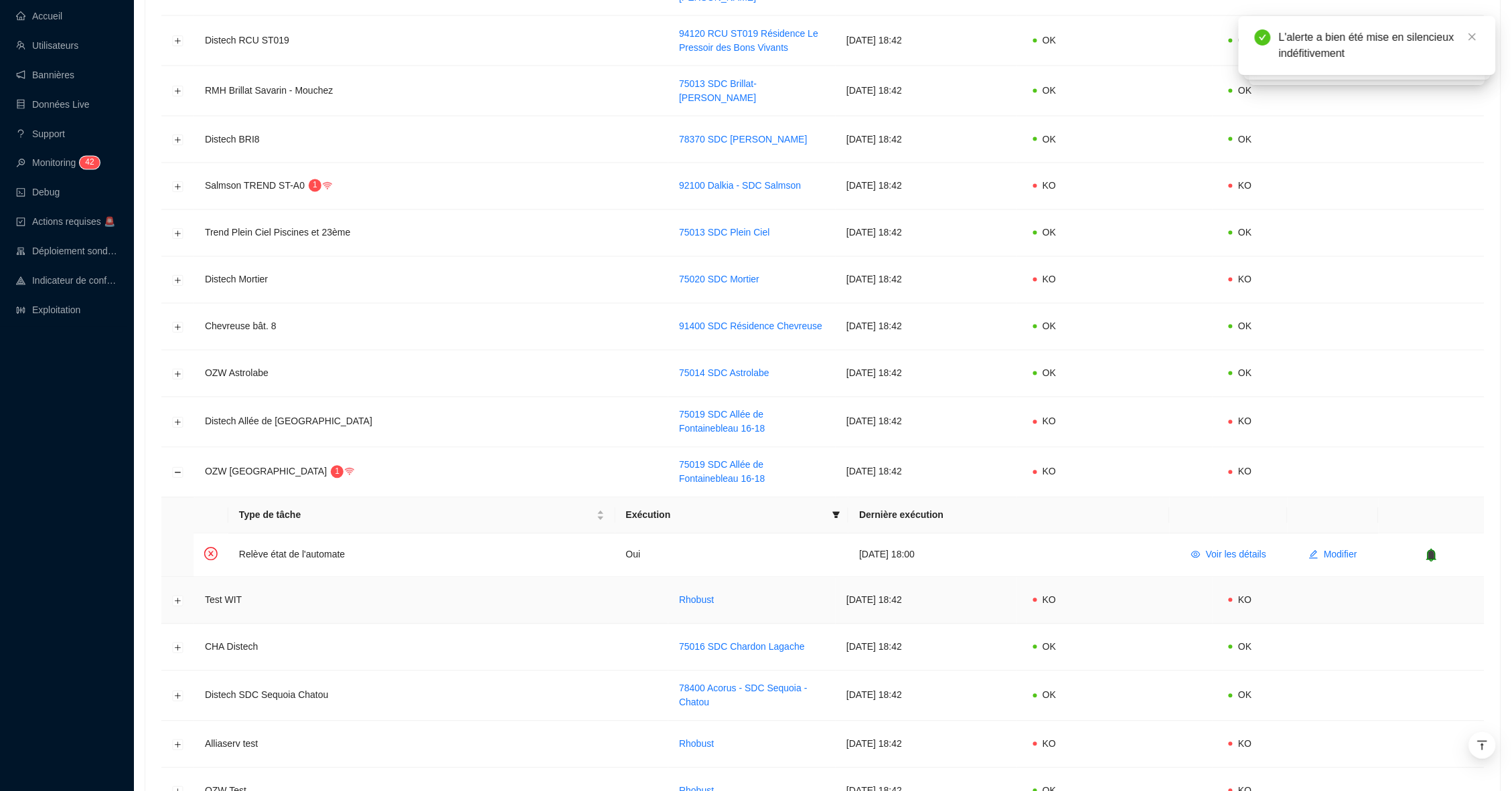
scroll to position [2614, 0]
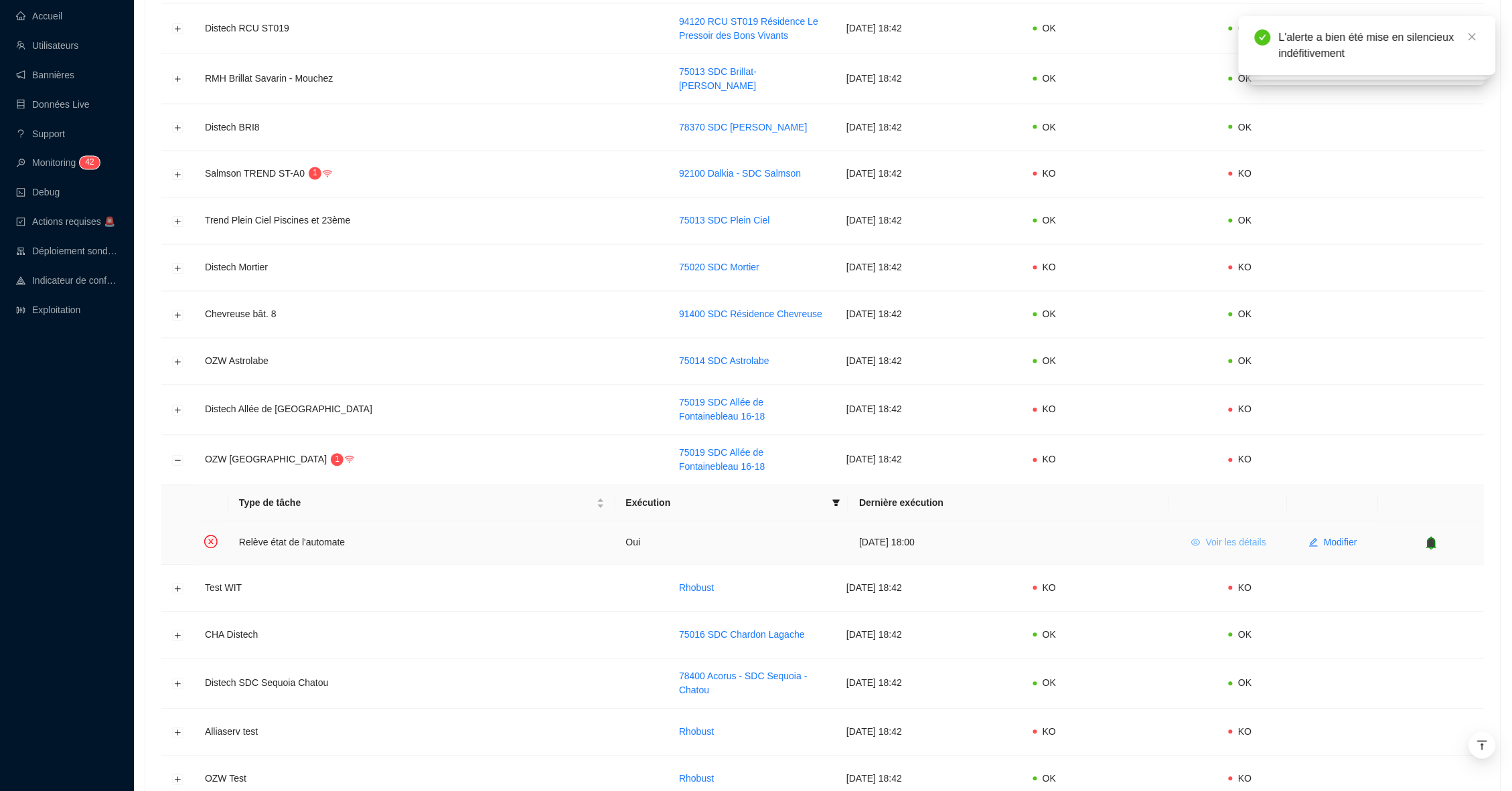
click at [1234, 536] on span "Voir les détails" at bounding box center [1235, 543] width 60 height 14
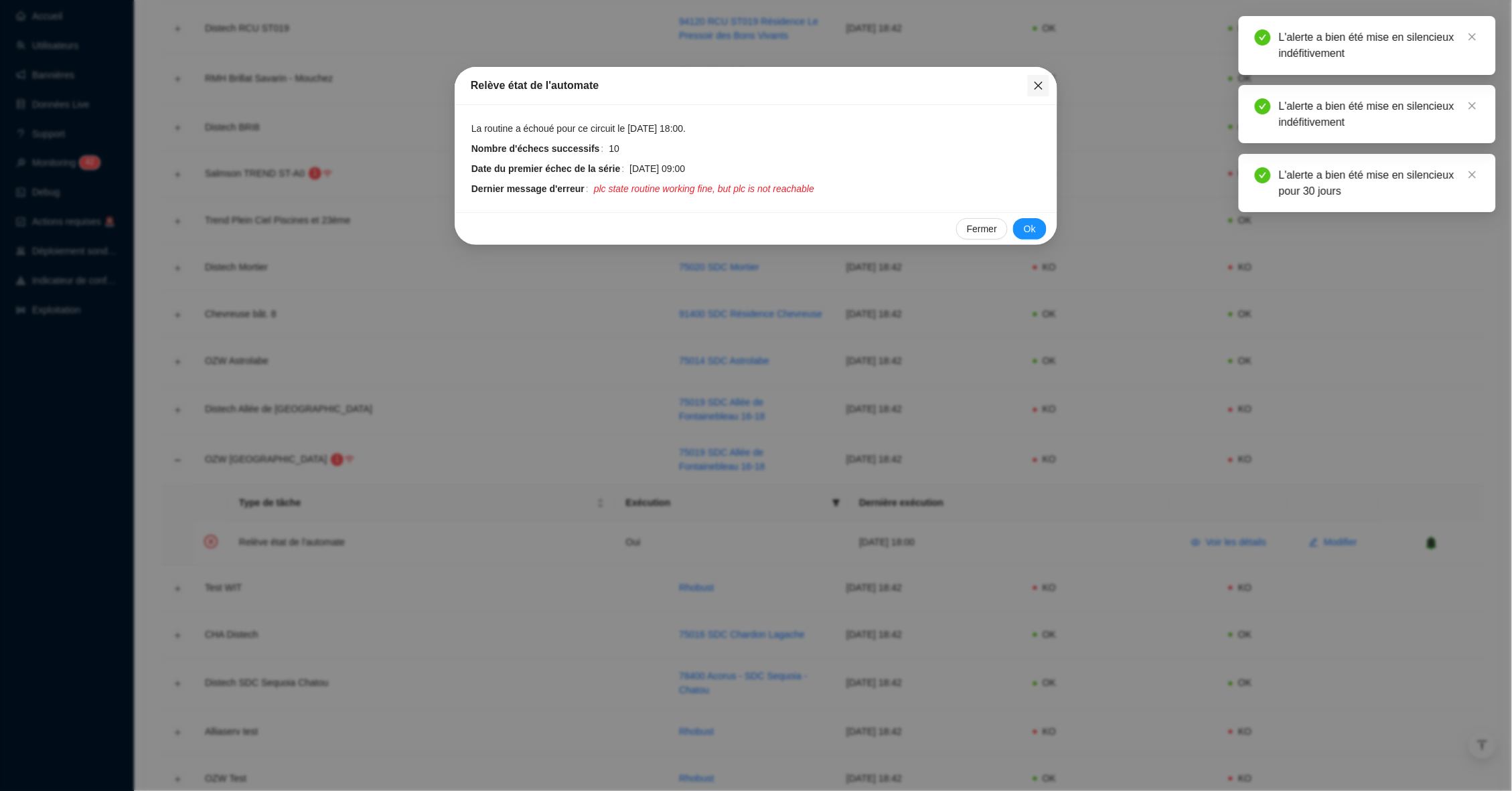
click at [1043, 91] on button "Close" at bounding box center [1039, 86] width 22 height 22
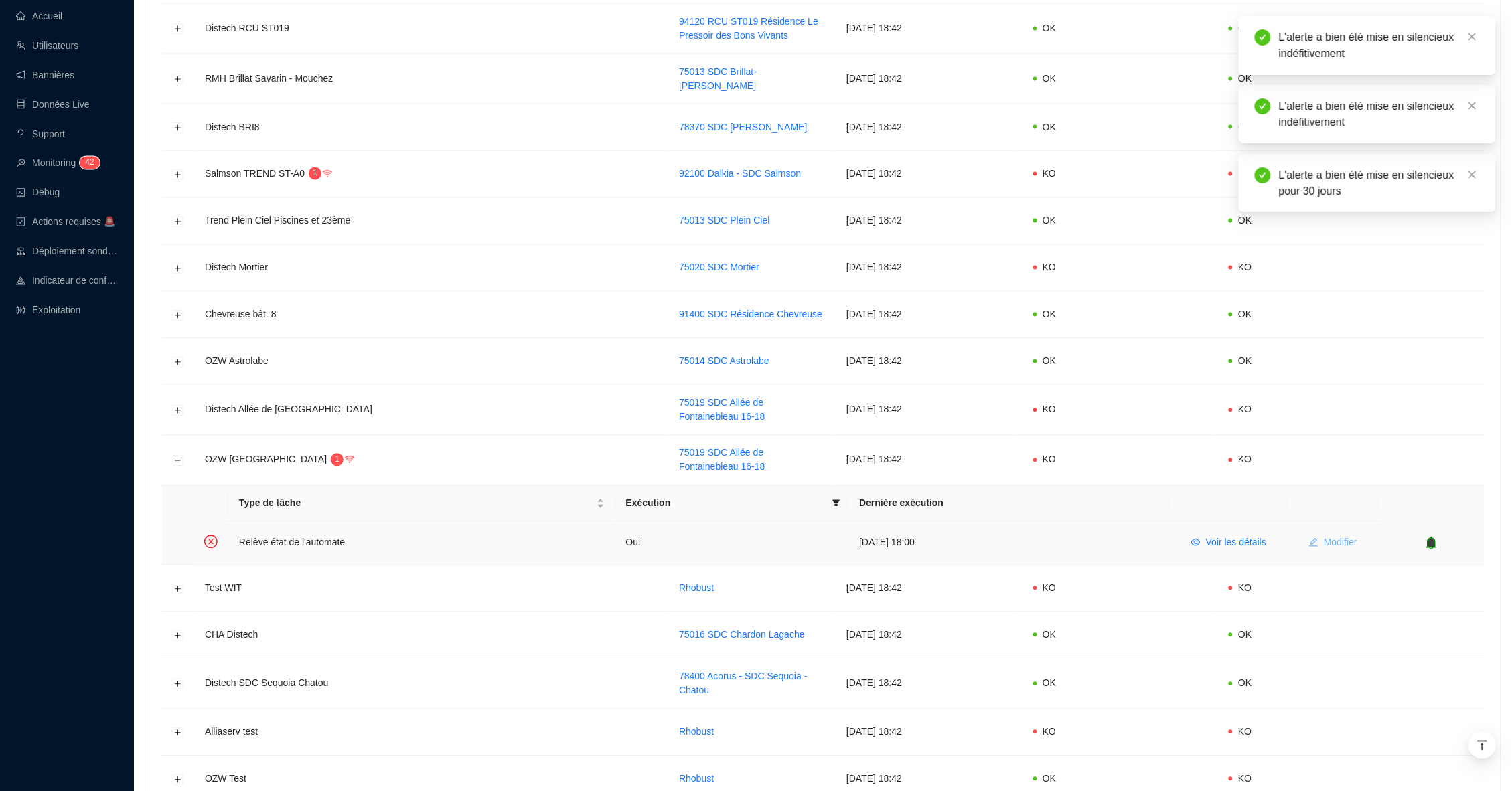
click at [1326, 536] on span "Modifier" at bounding box center [1341, 543] width 33 height 14
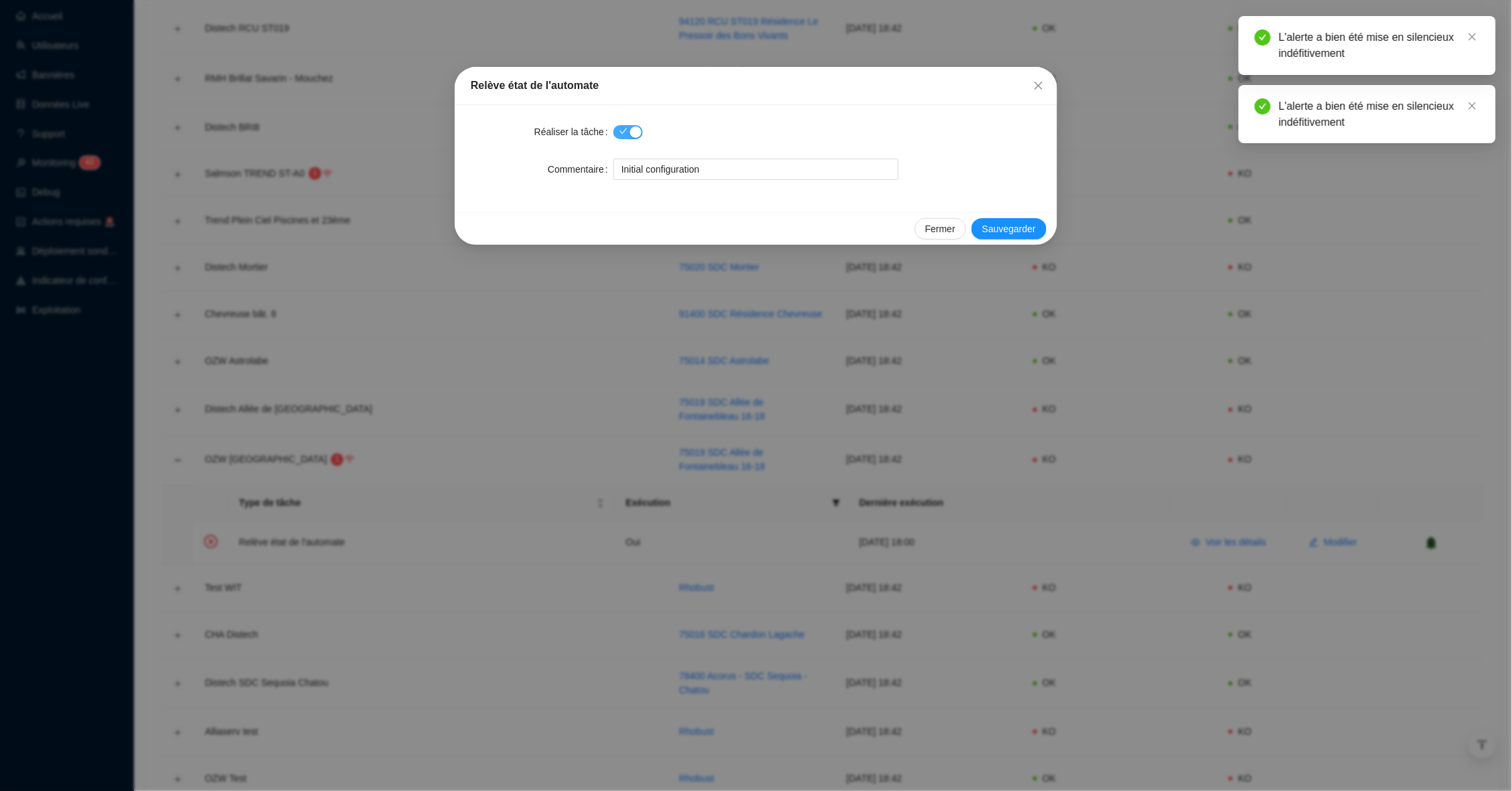
click at [632, 125] on span "button" at bounding box center [628, 131] width 30 height 14
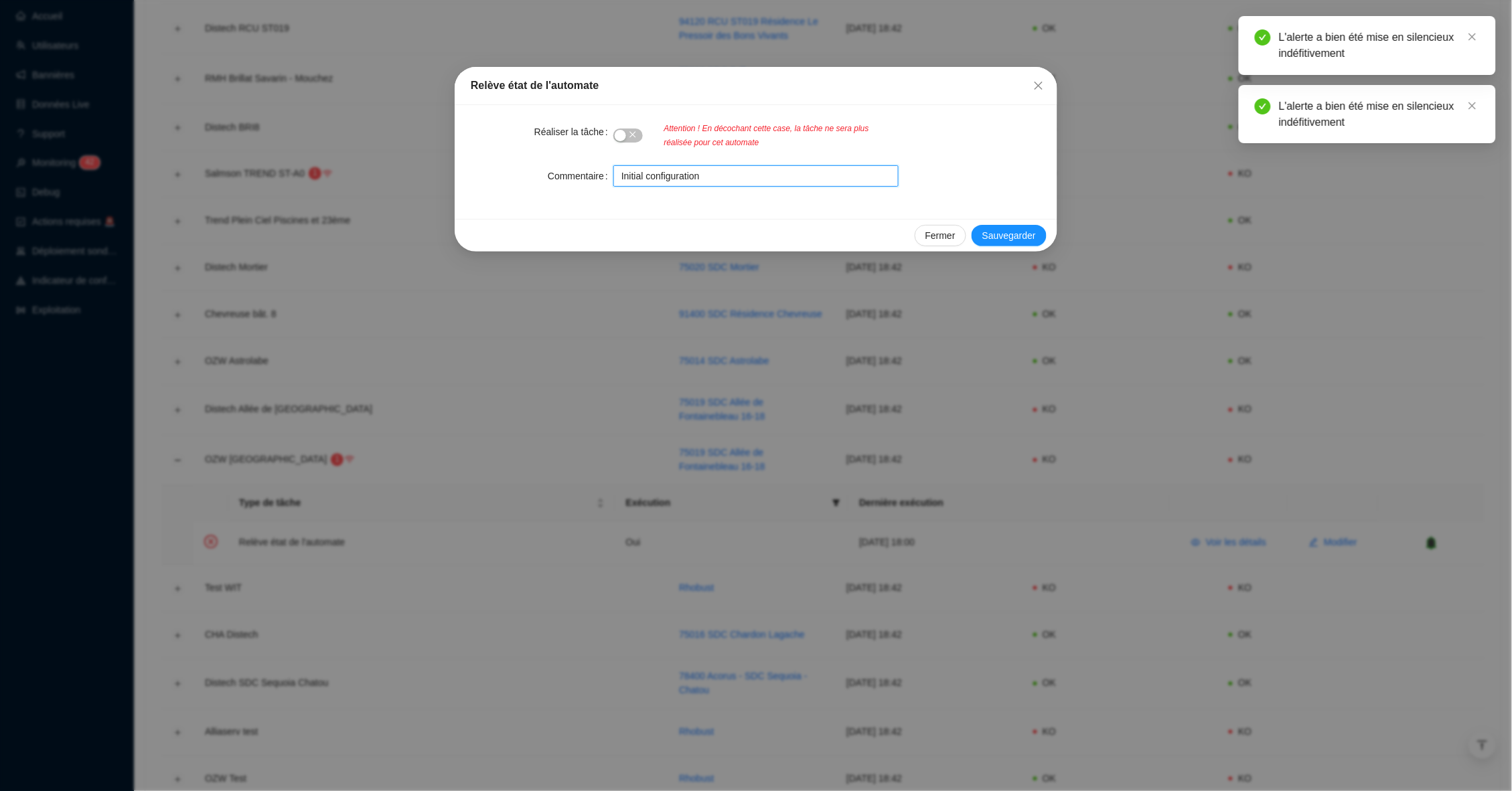
drag, startPoint x: 710, startPoint y: 172, endPoint x: 548, endPoint y: 172, distance: 162.0
click at [548, 172] on div "Commentaire Initial configuration" at bounding box center [755, 176] width 570 height 22
paste input "Client perdu 2025 - Tâche interrompue"
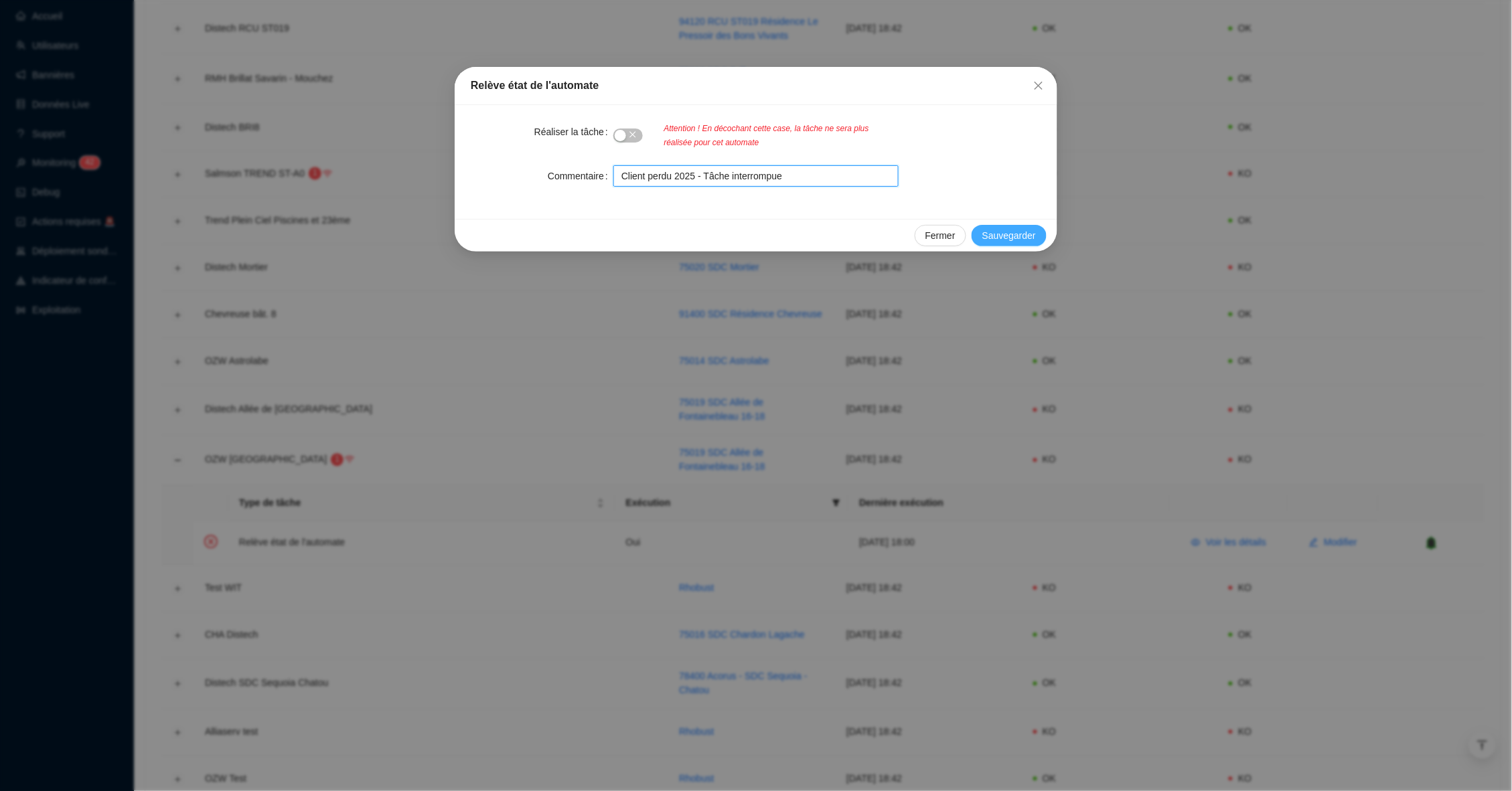
type input "Client perdu 2025 - Tâche interrompue"
click at [1016, 230] on span "Sauvegarder" at bounding box center [1009, 235] width 53 height 14
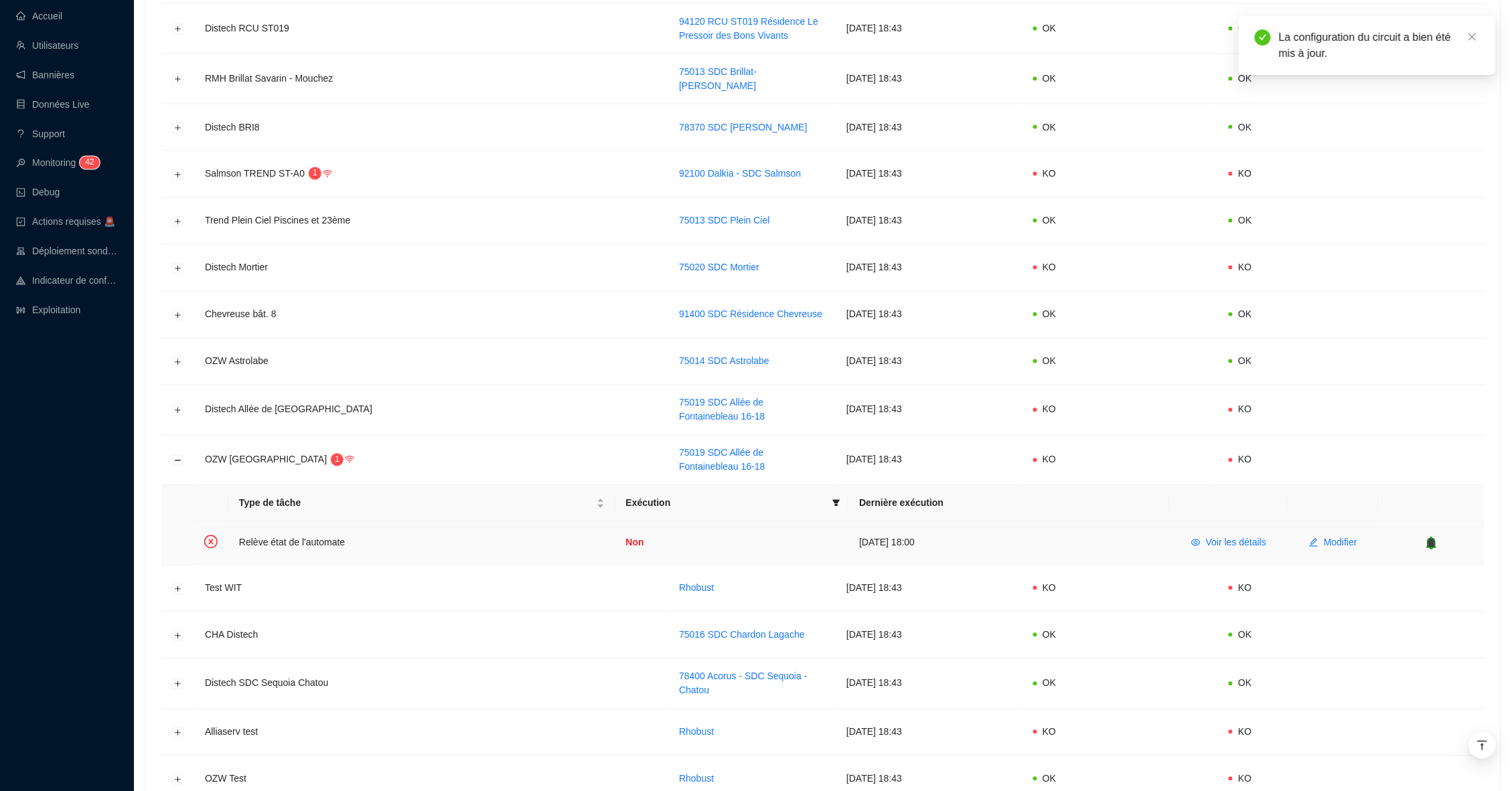
click at [1435, 537] on icon "bell" at bounding box center [1431, 543] width 14 height 14
click at [1435, 522] on td at bounding box center [1437, 543] width 95 height 43
click at [1435, 536] on div "6j" at bounding box center [1414, 543] width 119 height 14
click at [1424, 538] on icon "bell" at bounding box center [1421, 543] width 9 height 9
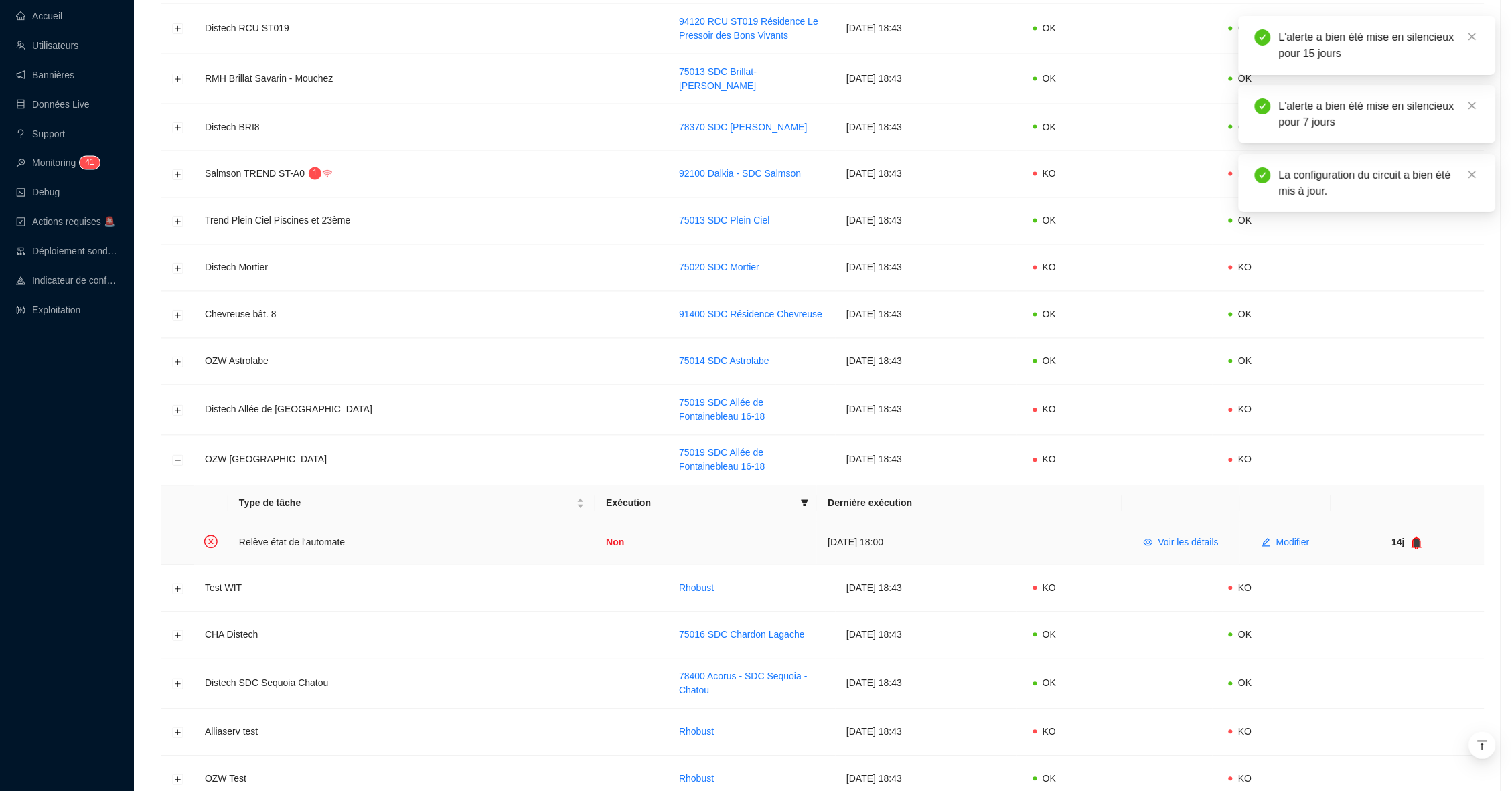
click at [1420, 538] on icon "bell" at bounding box center [1417, 543] width 9 height 9
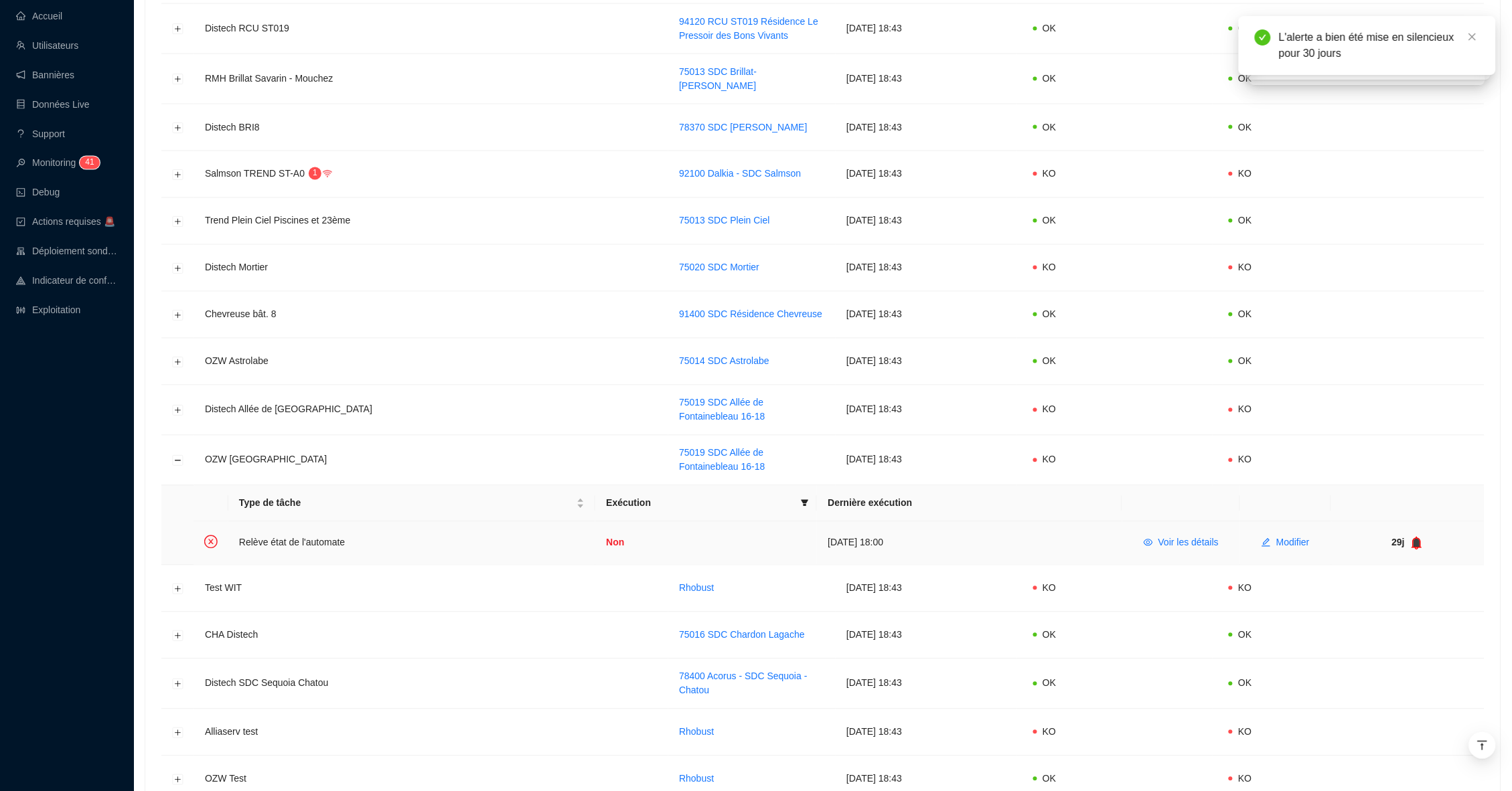
click at [1418, 538] on icon "bell" at bounding box center [1417, 543] width 9 height 9
click at [177, 456] on button "Réduire la ligne" at bounding box center [178, 461] width 11 height 11
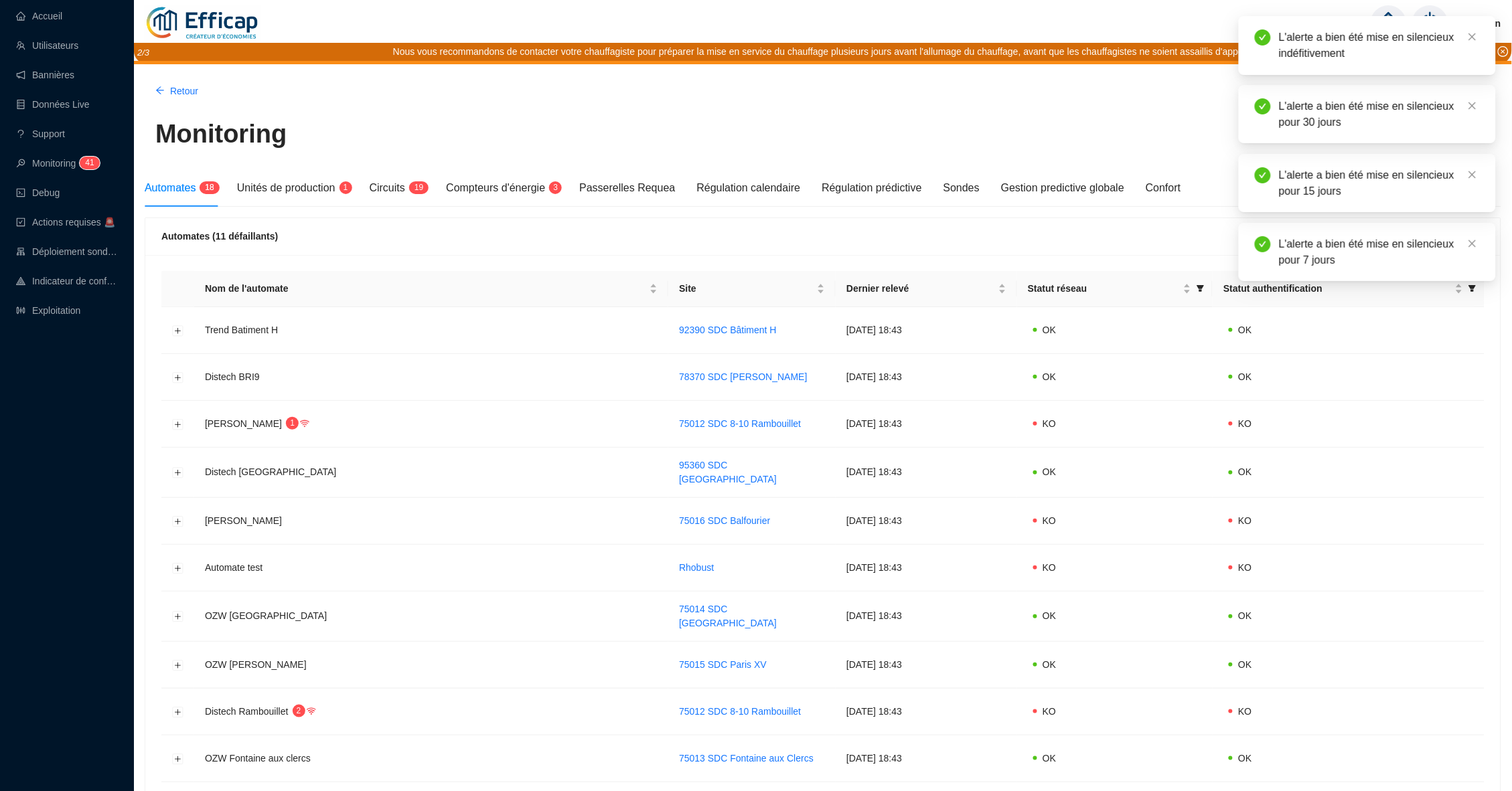
scroll to position [0, 0]
click at [1472, 37] on icon "close" at bounding box center [1473, 37] width 7 height 7
click at [1193, 147] on div "Monitoring" at bounding box center [822, 141] width 1335 height 49
click at [1312, 233] on span "Afficher les automates défaillants uniquement" at bounding box center [1379, 236] width 189 height 14
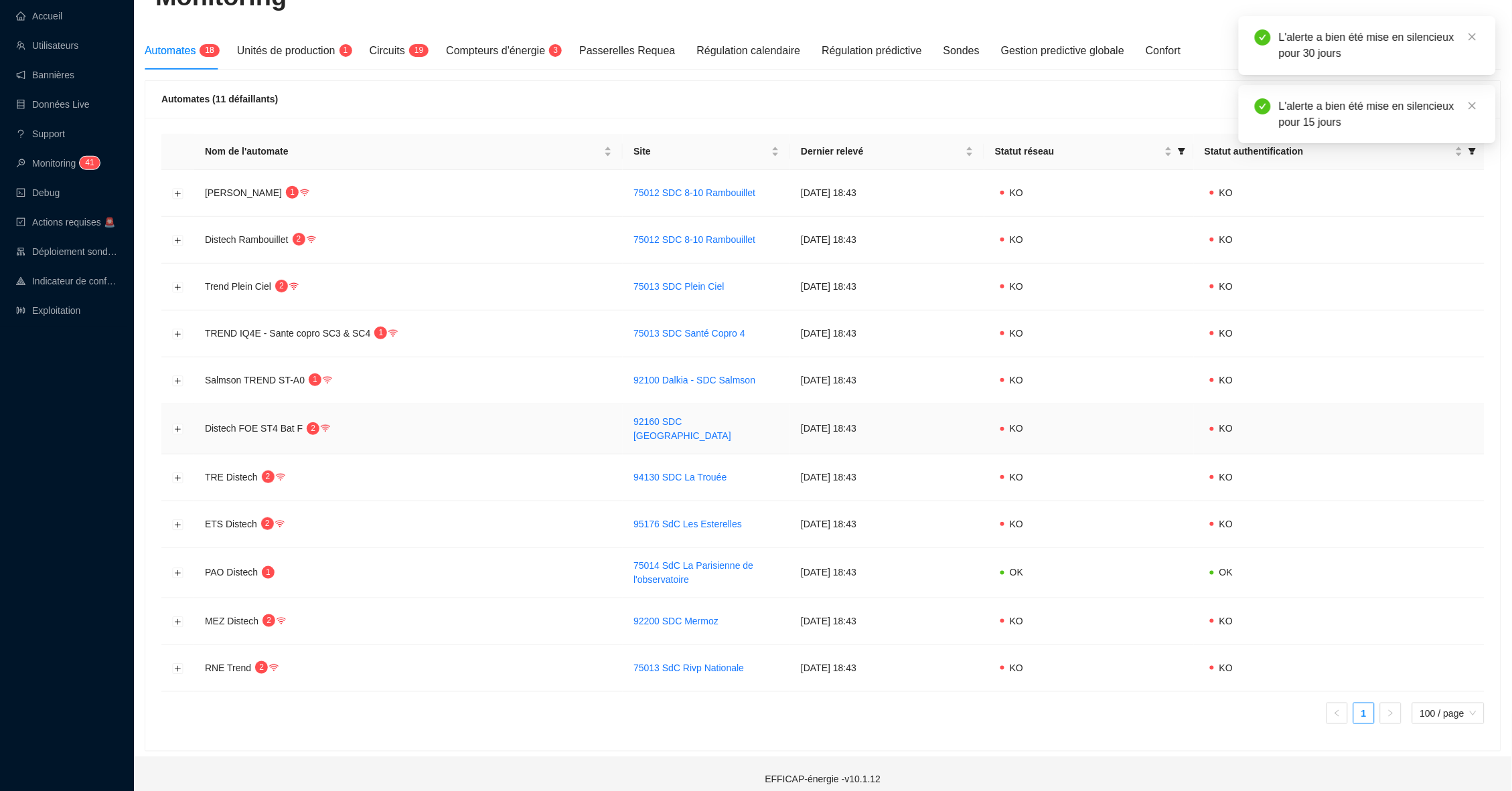
scroll to position [137, 0]
